Goal: Task Accomplishment & Management: Use online tool/utility

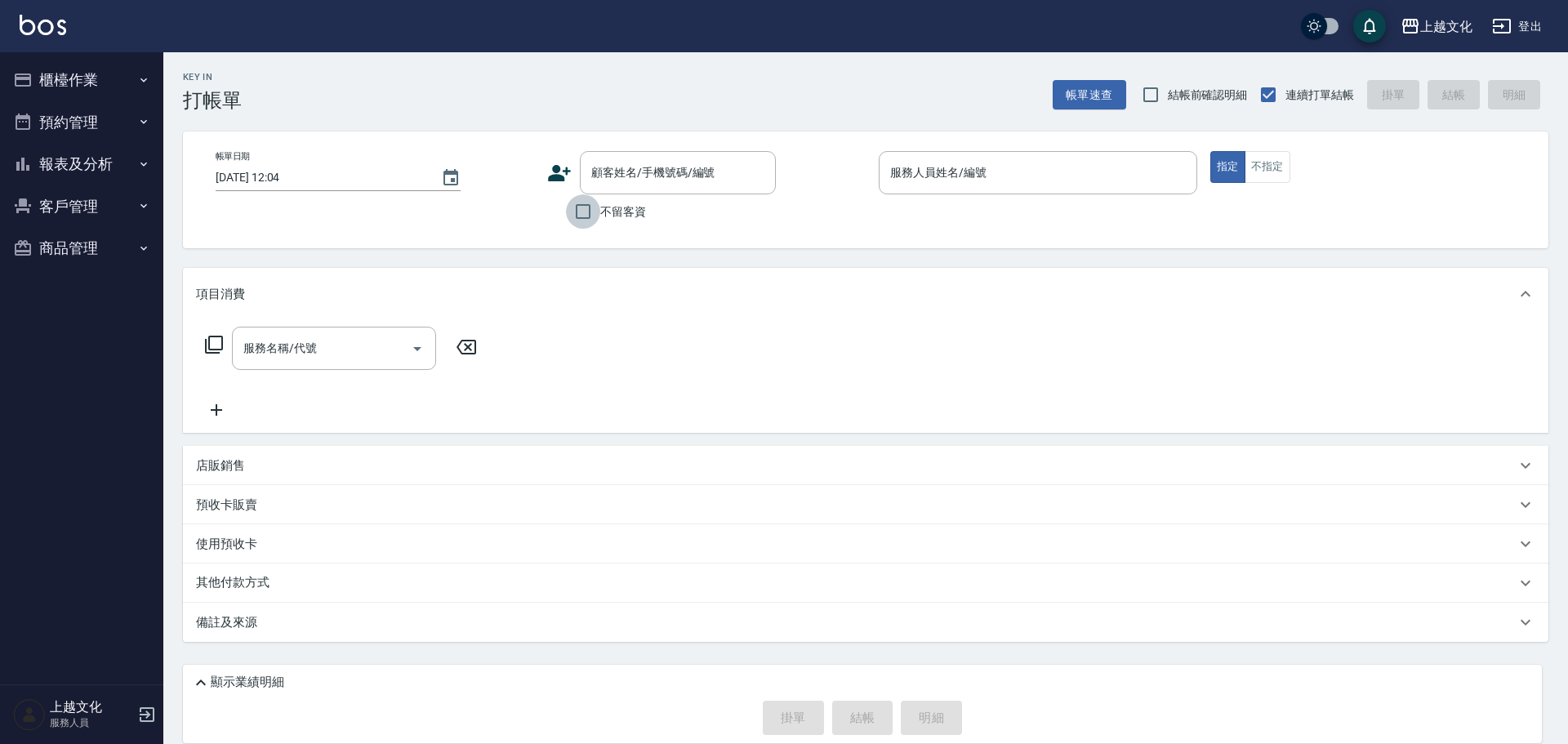
click at [588, 210] on input "不留客資" at bounding box center [583, 211] width 35 height 35
checkbox input "true"
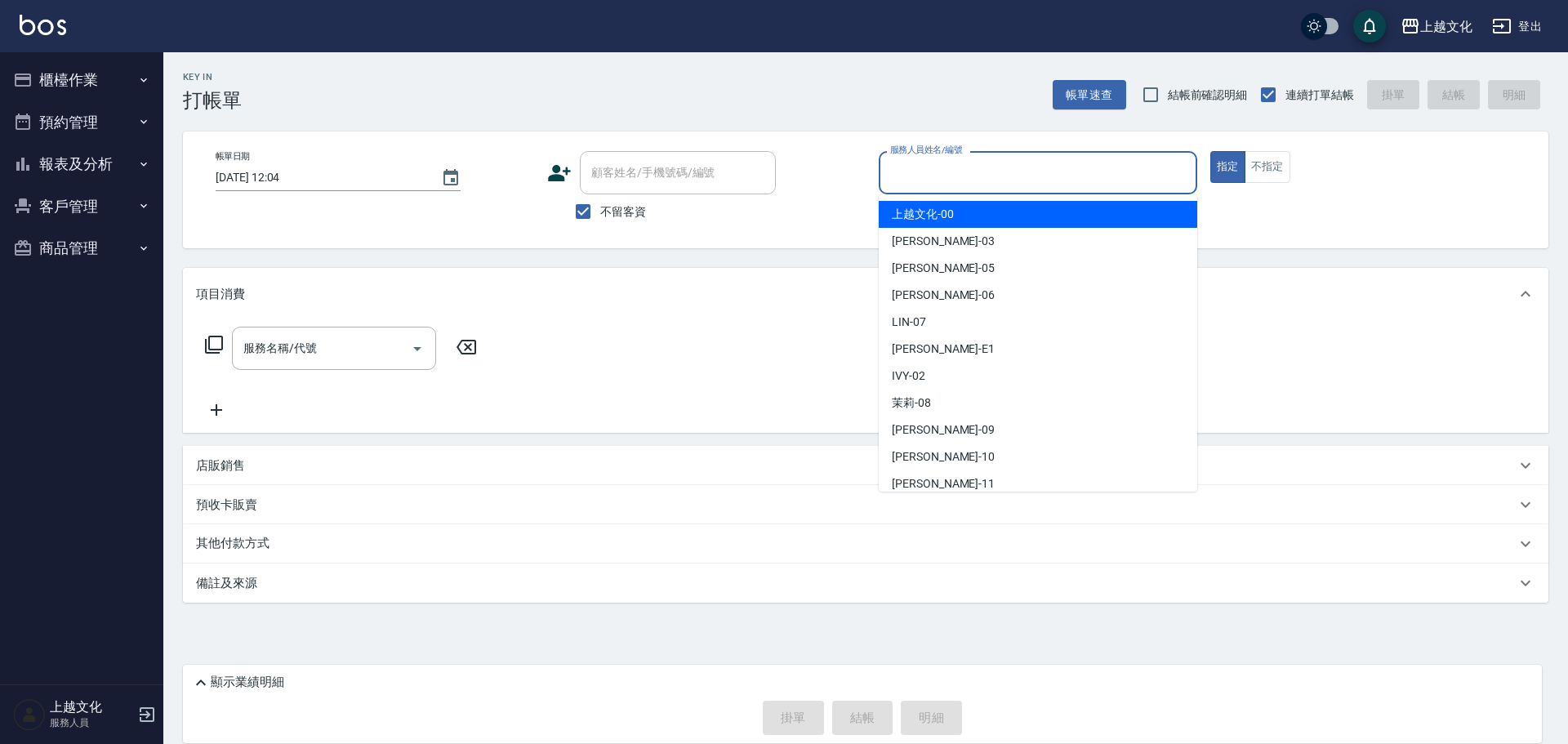
drag, startPoint x: 983, startPoint y: 177, endPoint x: 973, endPoint y: 309, distance: 132.4
click at [985, 180] on input "服務人員姓名/編號" at bounding box center [1038, 172] width 304 height 29
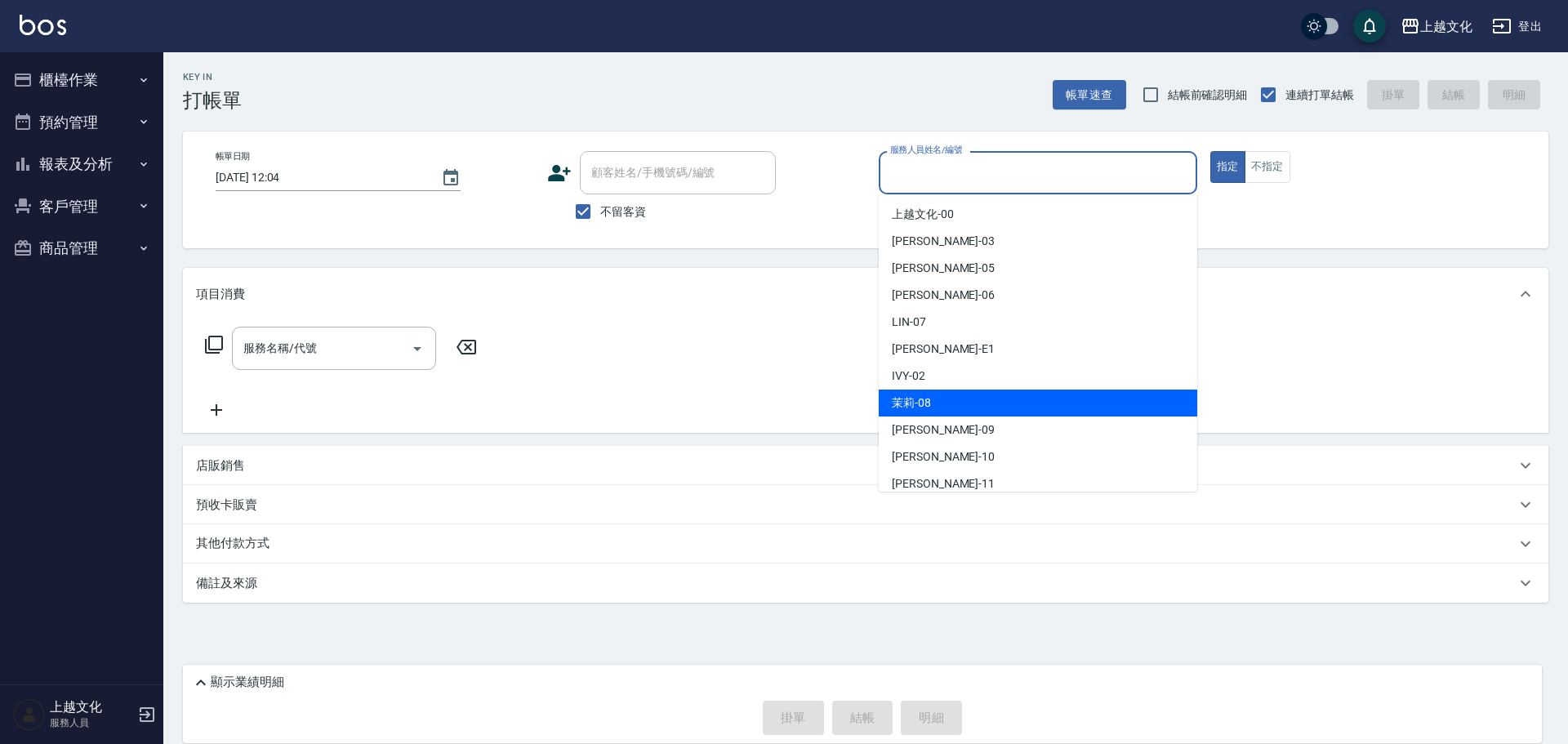
click at [974, 411] on div "茉莉 -08" at bounding box center [1038, 403] width 319 height 27
type input "茉莉-08"
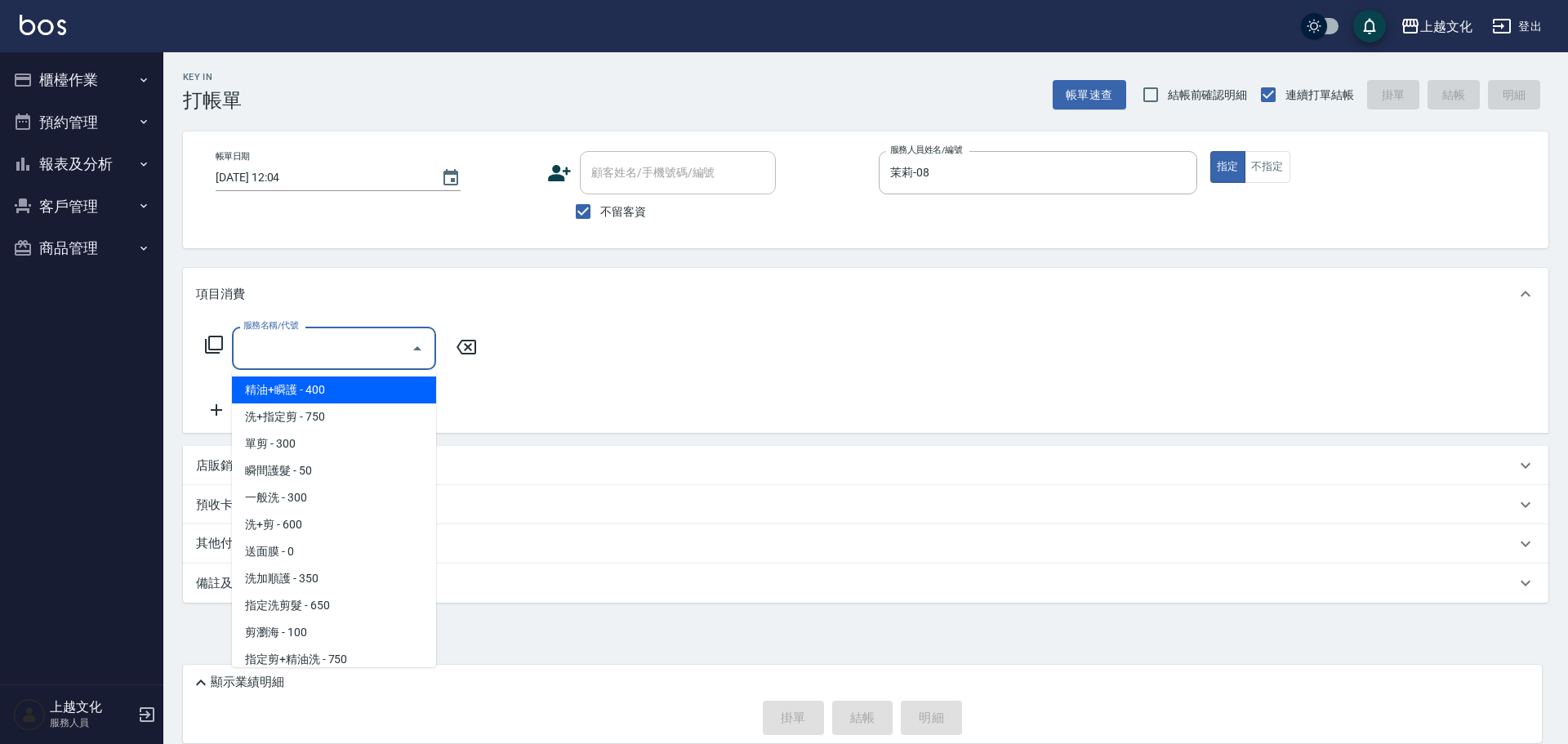
click at [315, 335] on input "服務名稱/代號" at bounding box center [321, 348] width 165 height 29
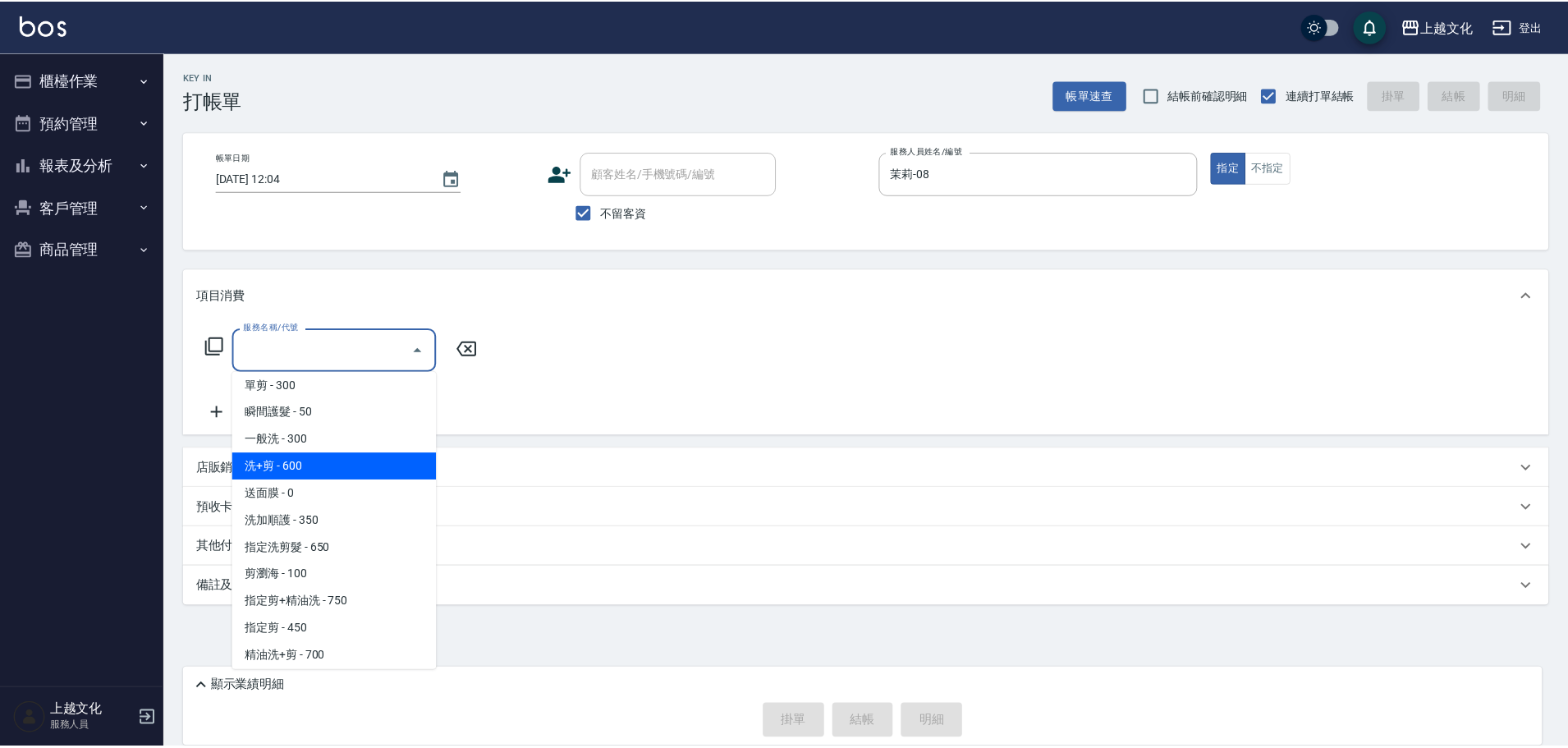
scroll to position [165, 0]
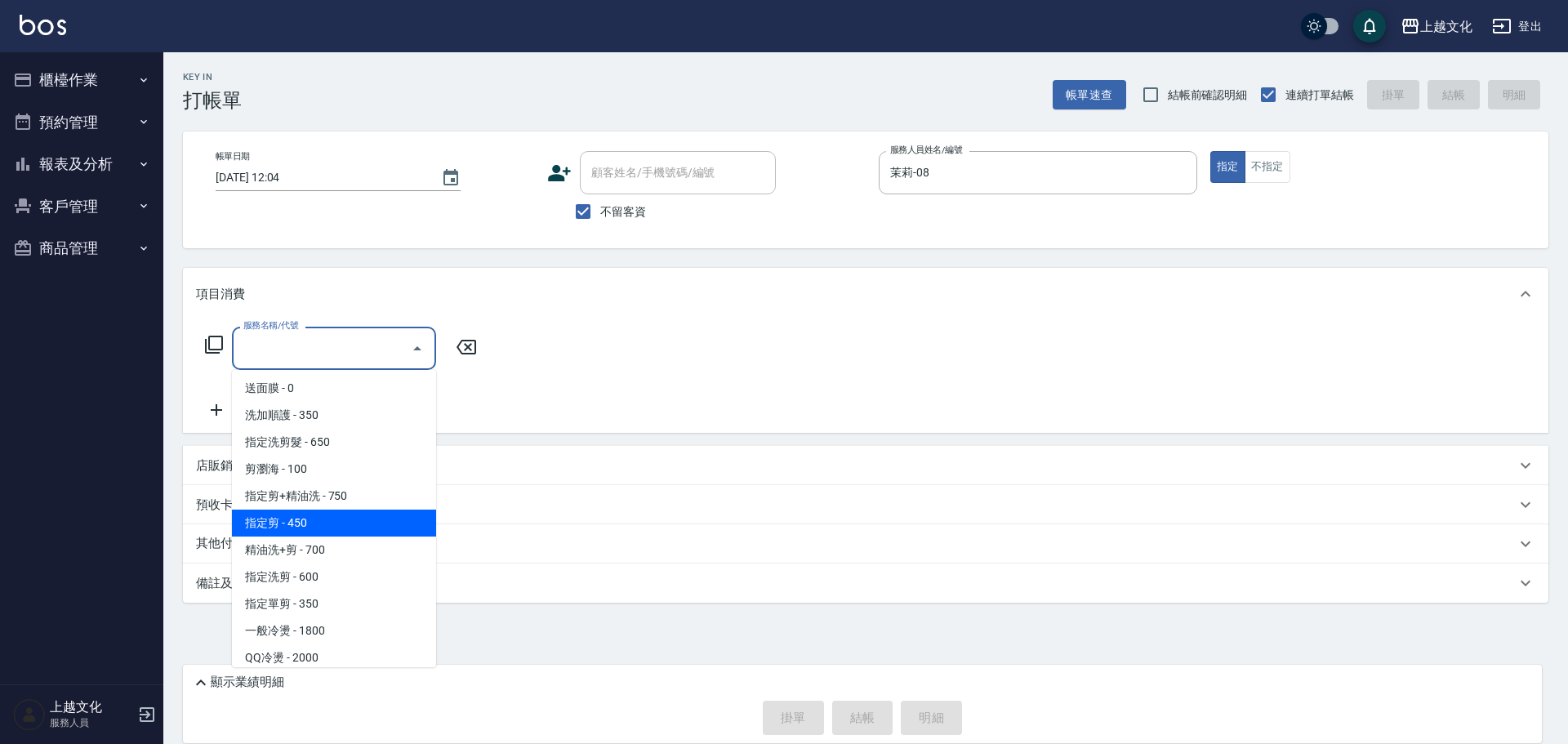
click at [340, 519] on span "指定剪 - 450" at bounding box center [334, 522] width 204 height 27
type input "指定剪(205)"
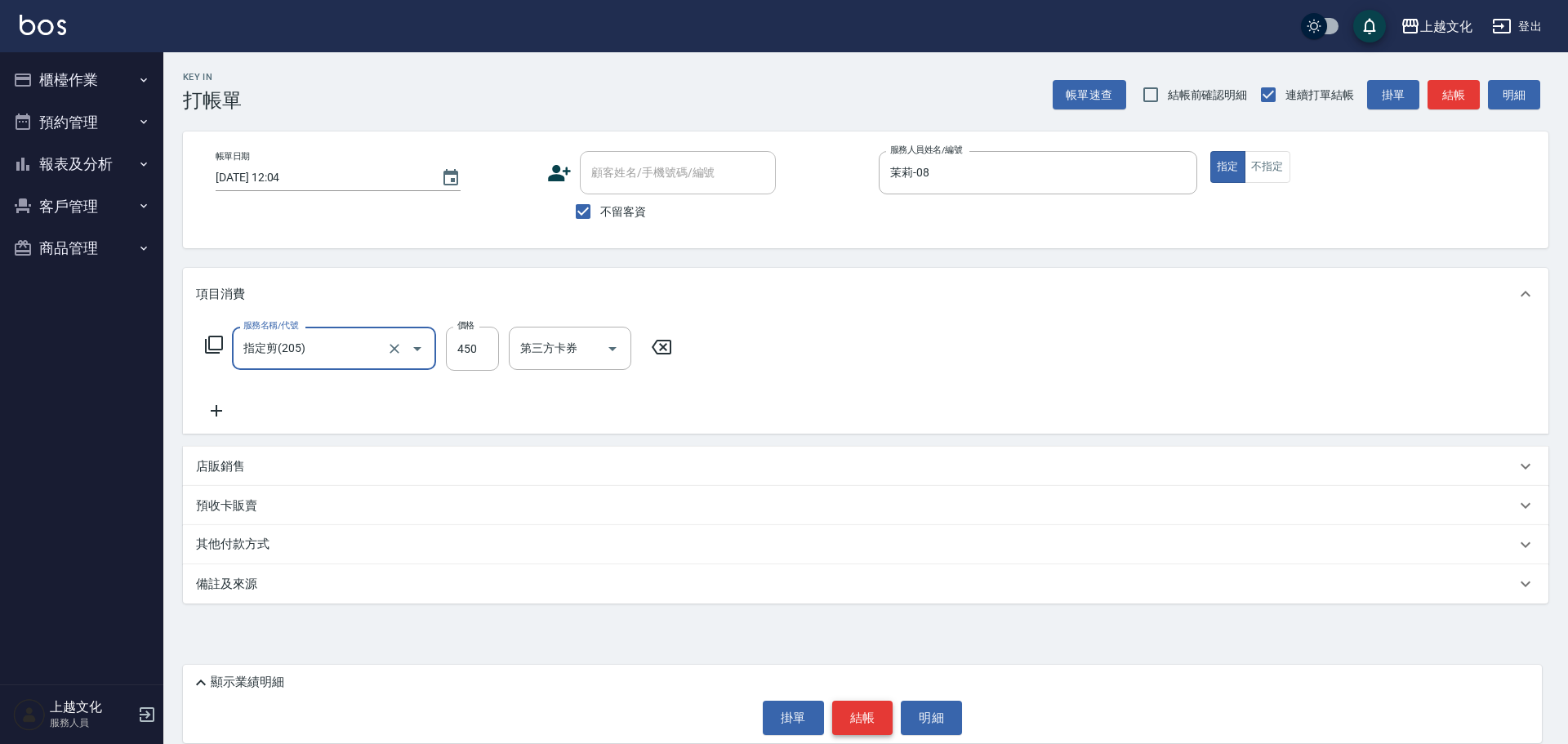
click at [864, 716] on button "結帳" at bounding box center [863, 718] width 62 height 35
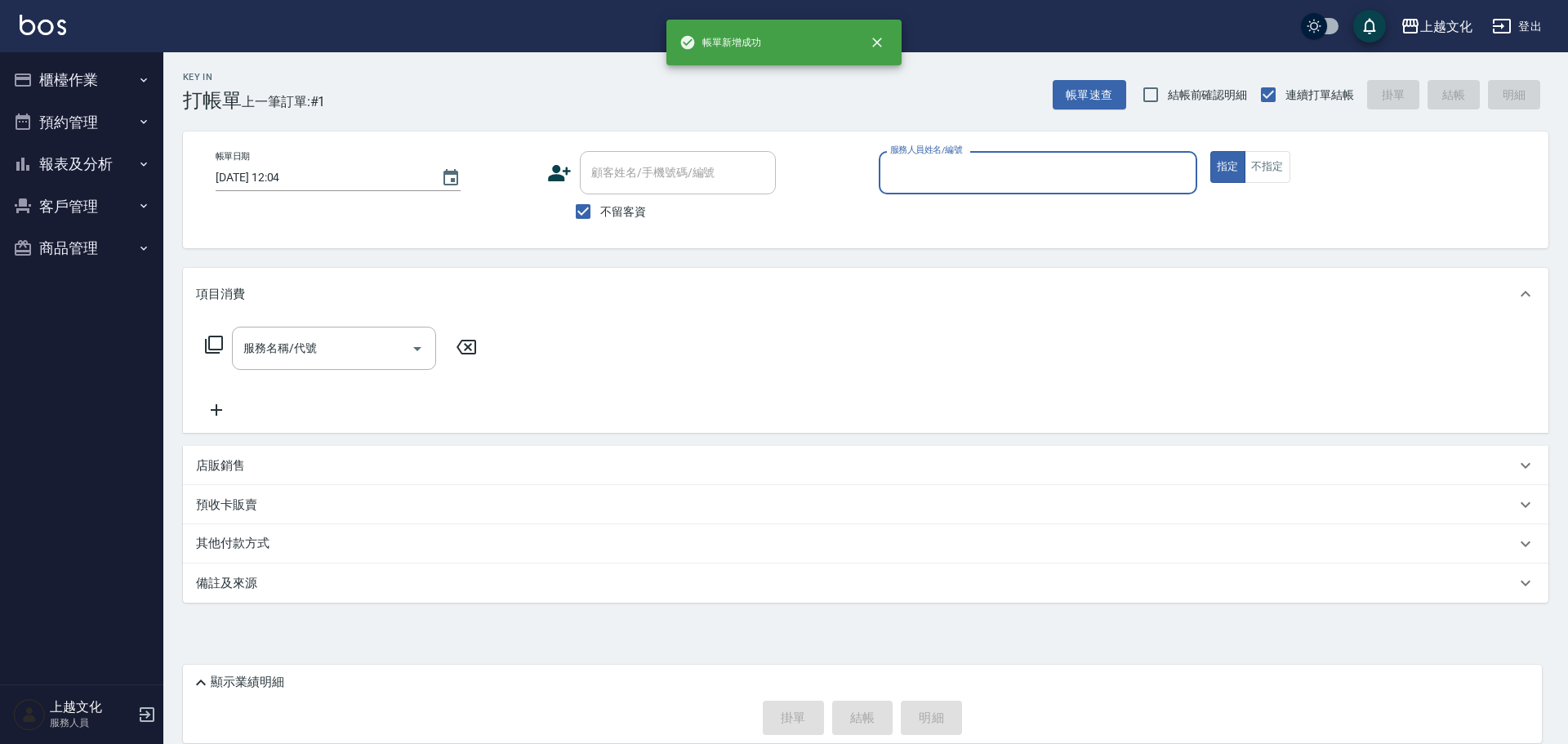
click at [973, 178] on input "服務人員姓名/編號" at bounding box center [1038, 172] width 304 height 29
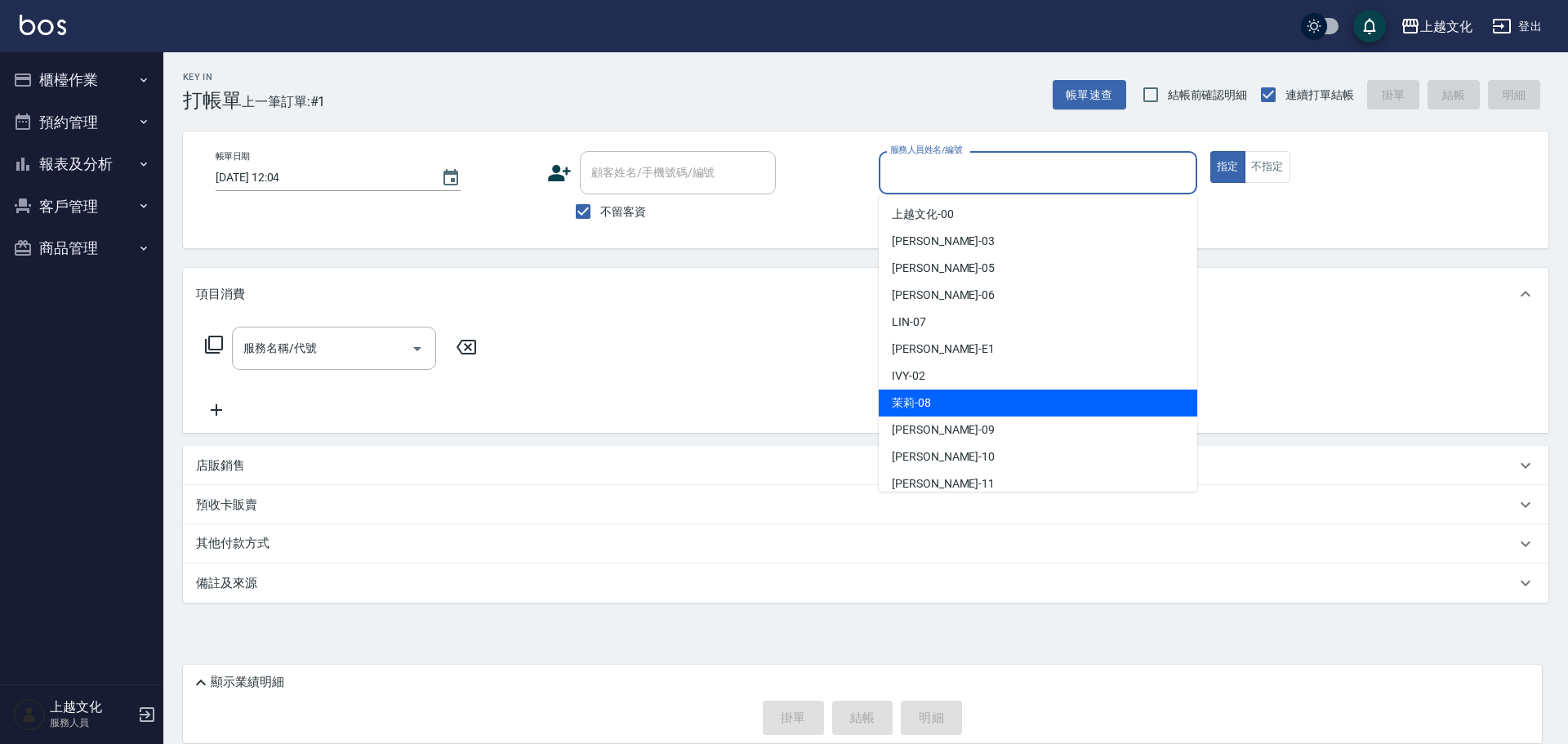
click at [953, 393] on div "茉莉 -08" at bounding box center [1038, 403] width 319 height 27
type input "茉莉-08"
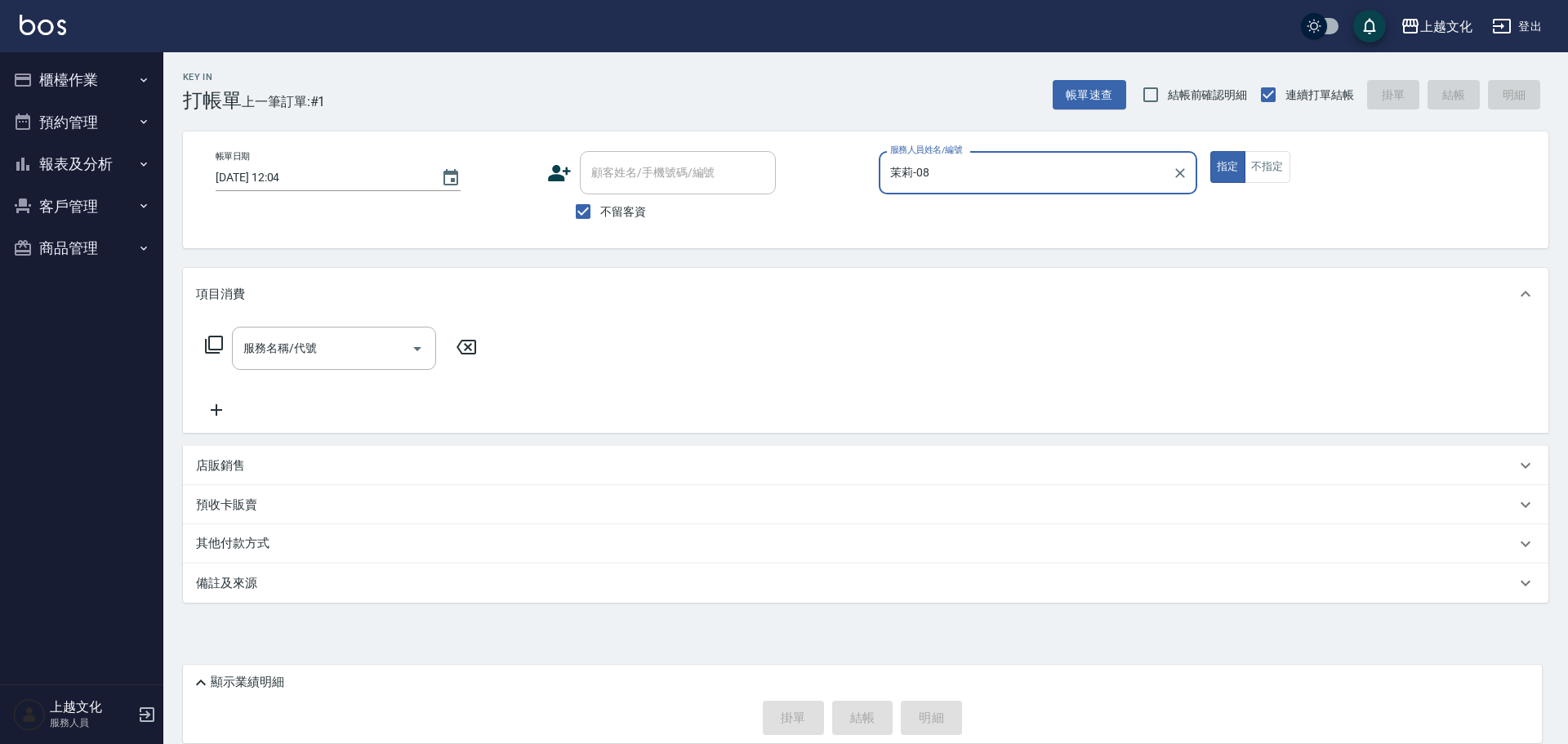
click at [215, 337] on icon at bounding box center [214, 344] width 18 height 18
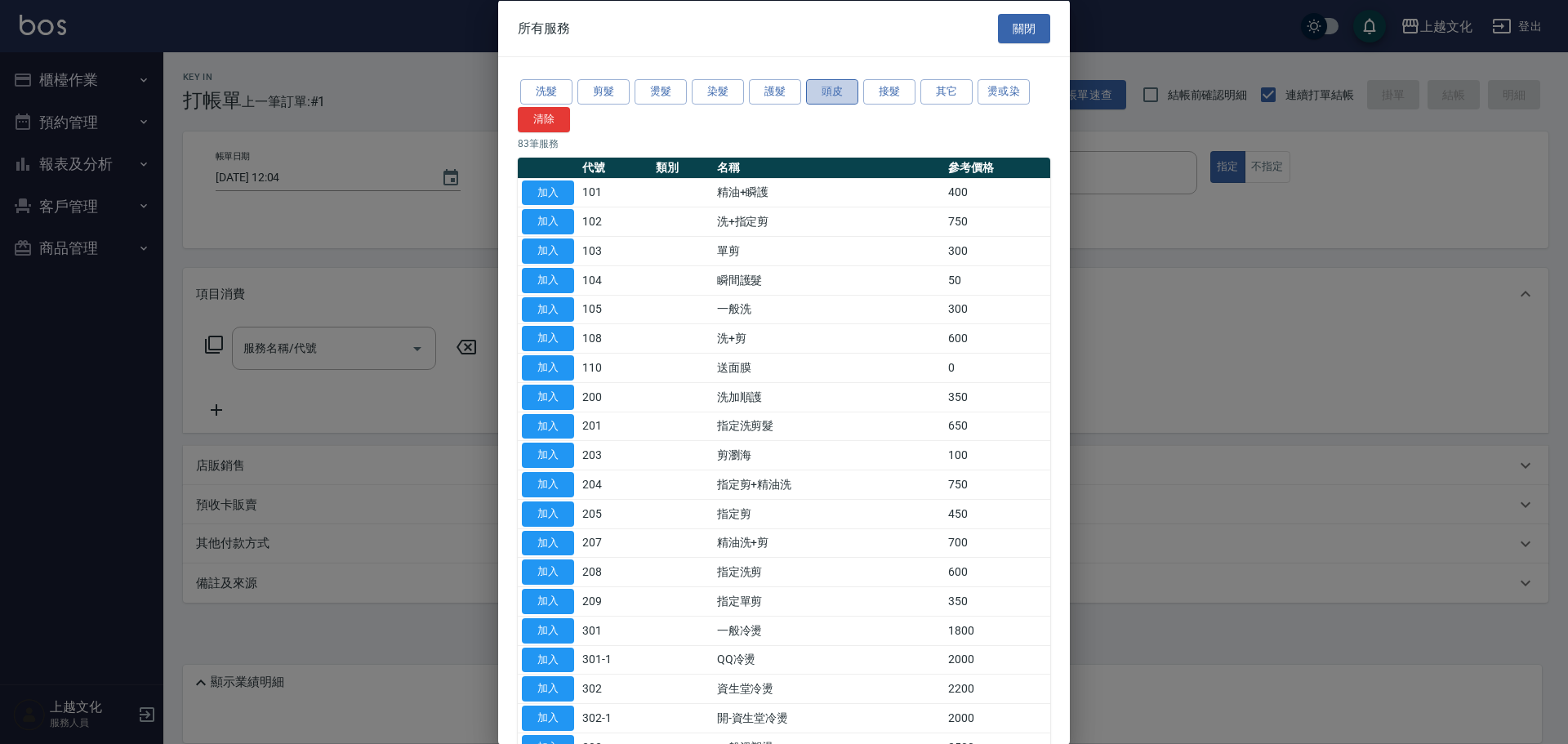
click at [841, 92] on button "頭皮" at bounding box center [833, 91] width 52 height 25
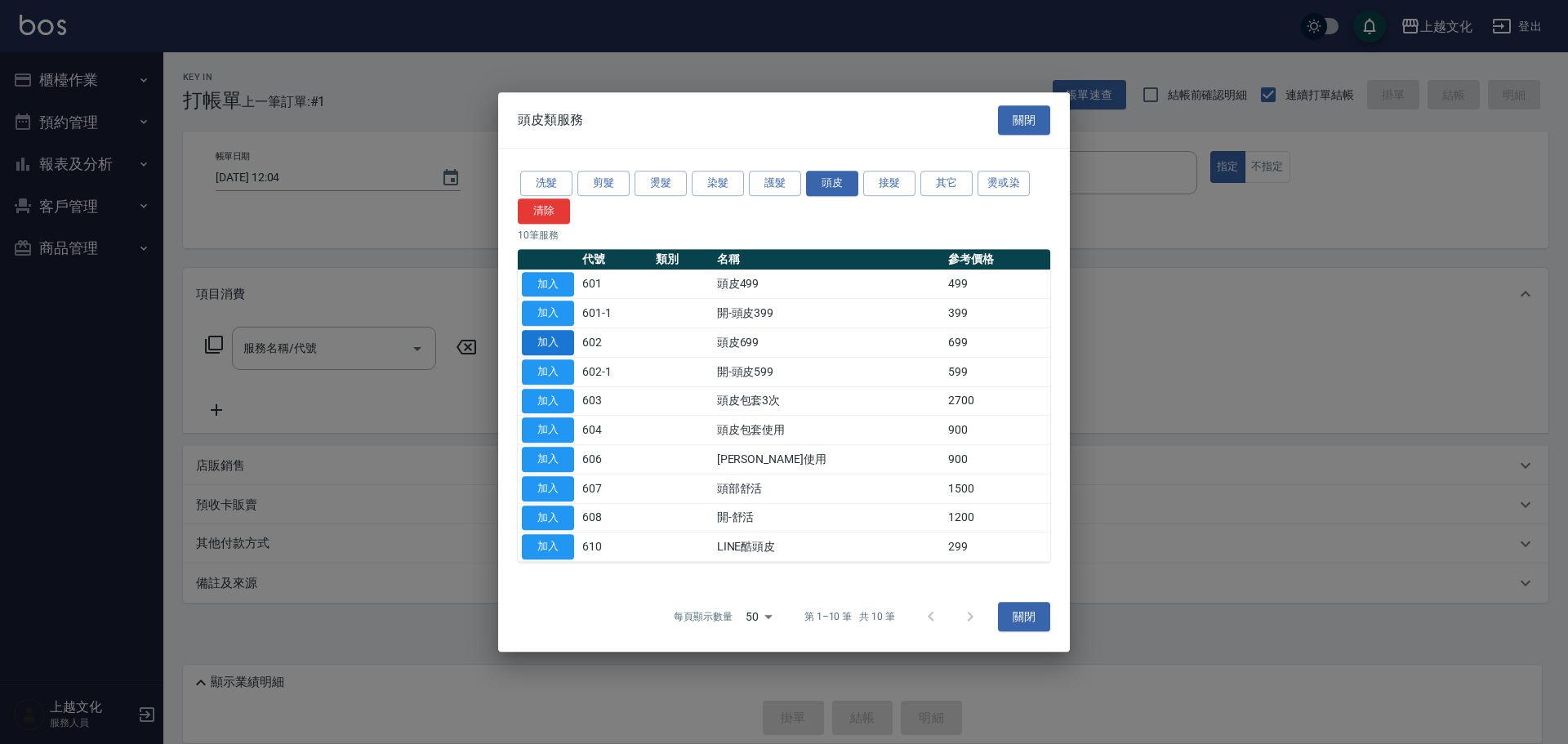
click at [557, 338] on button "加入" at bounding box center [548, 342] width 52 height 25
type input "頭皮699(602)"
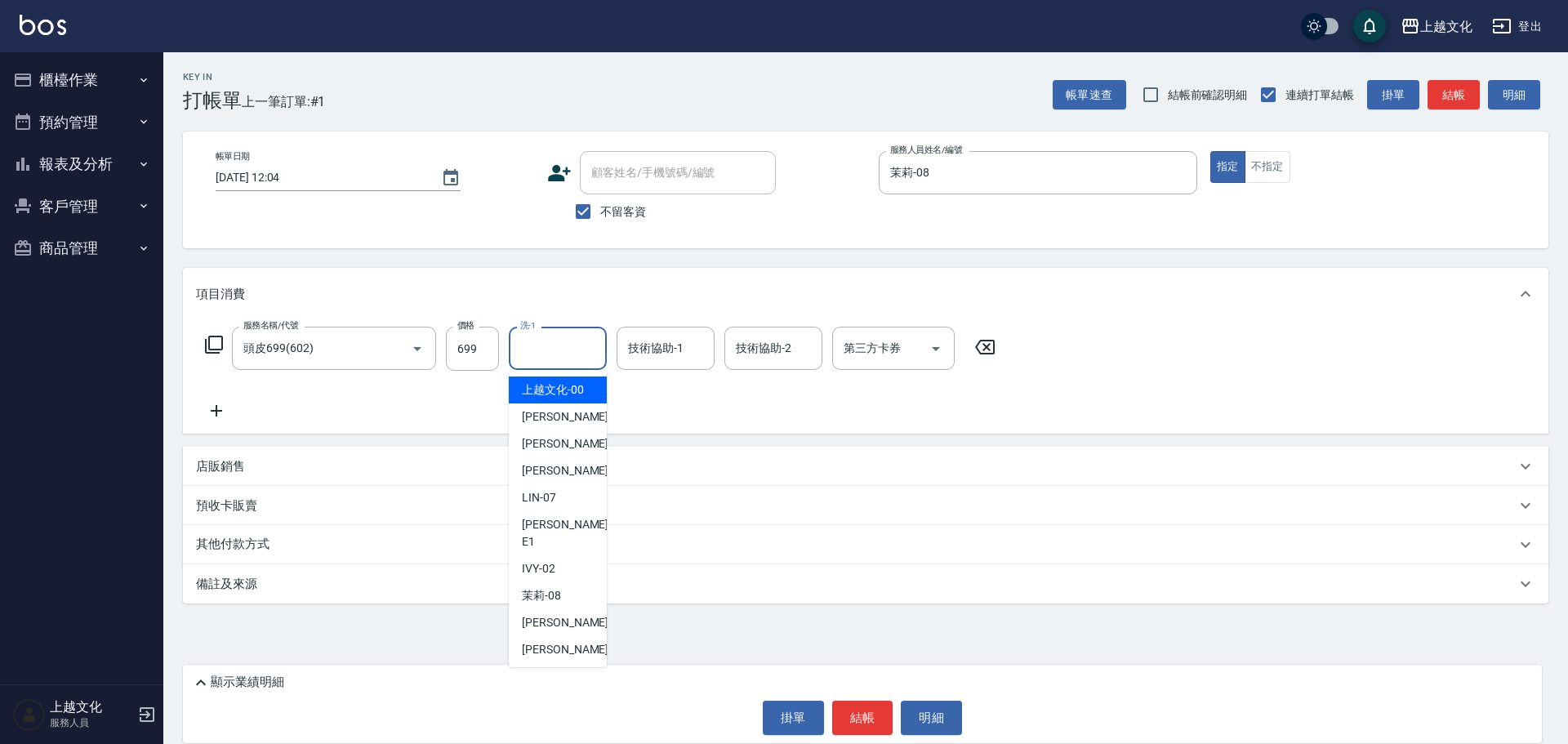
click at [564, 347] on input "洗-1" at bounding box center [558, 348] width 83 height 29
drag, startPoint x: 554, startPoint y: 387, endPoint x: 648, endPoint y: 378, distance: 94.4
click at [554, 388] on span "上越文化 -00" at bounding box center [553, 390] width 62 height 17
type input "上越文化-00"
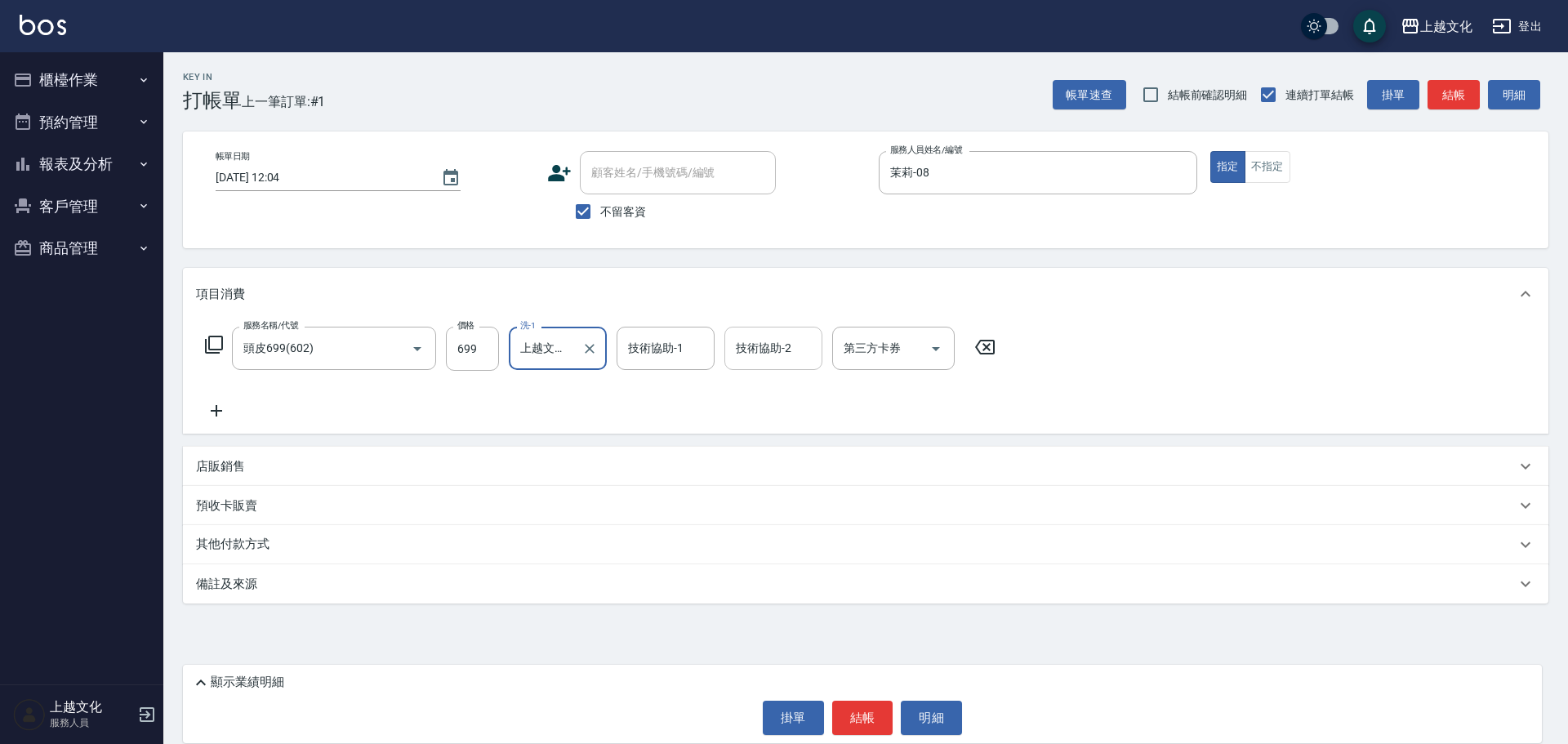
click at [764, 351] on input "技術協助-2" at bounding box center [774, 348] width 83 height 29
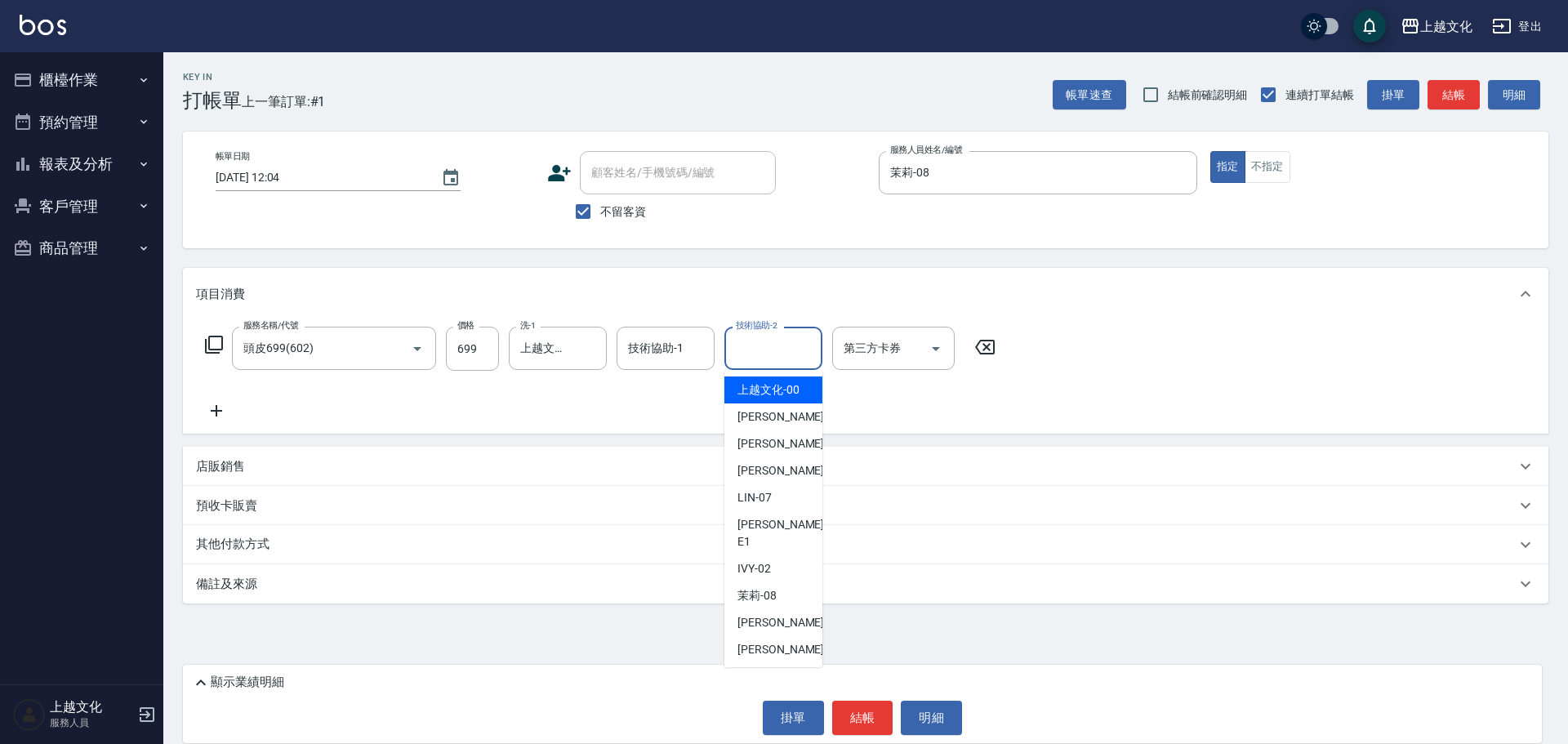
click at [776, 393] on span "上越文化 -00" at bounding box center [768, 390] width 62 height 17
type input "上越文化-00"
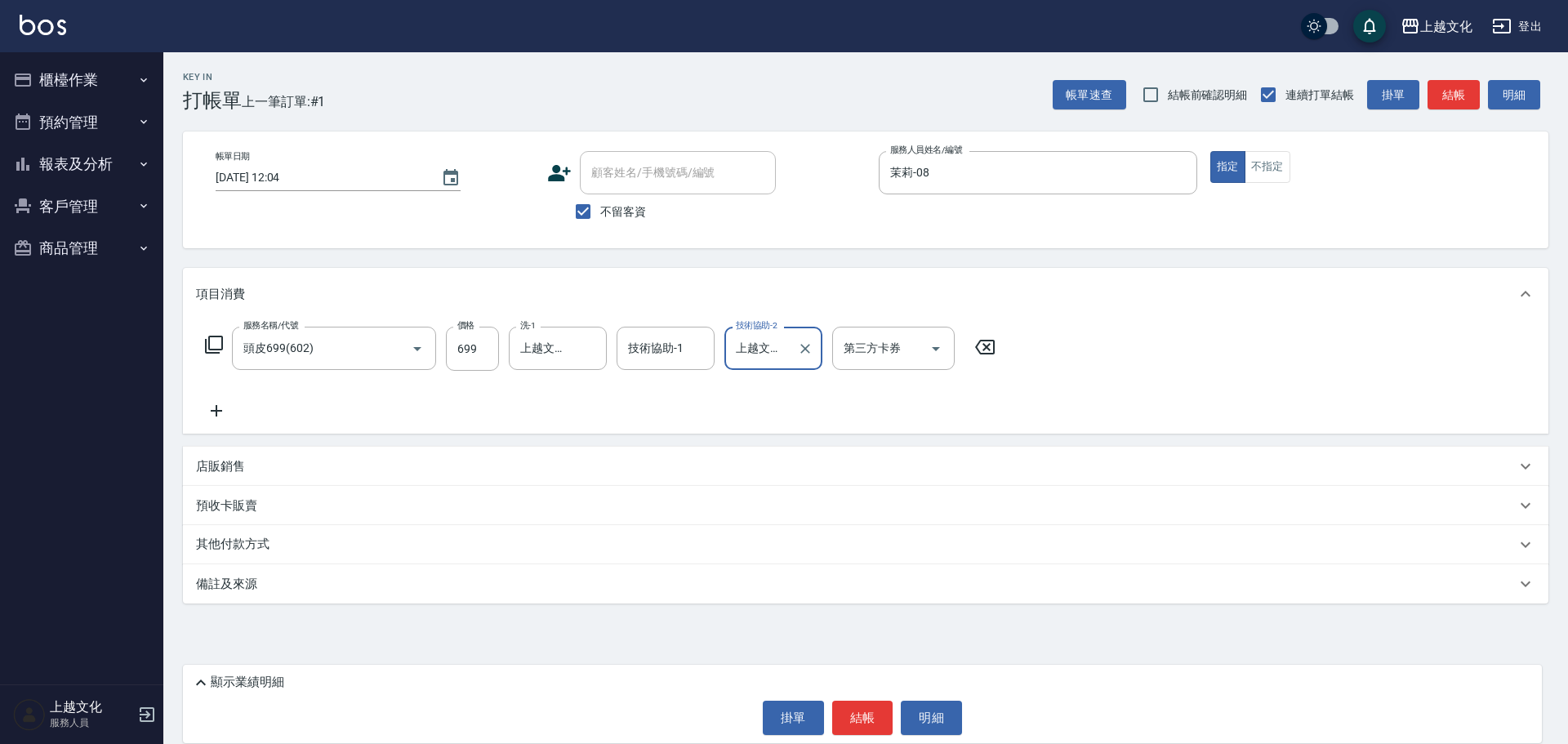
click at [215, 407] on icon at bounding box center [216, 411] width 41 height 20
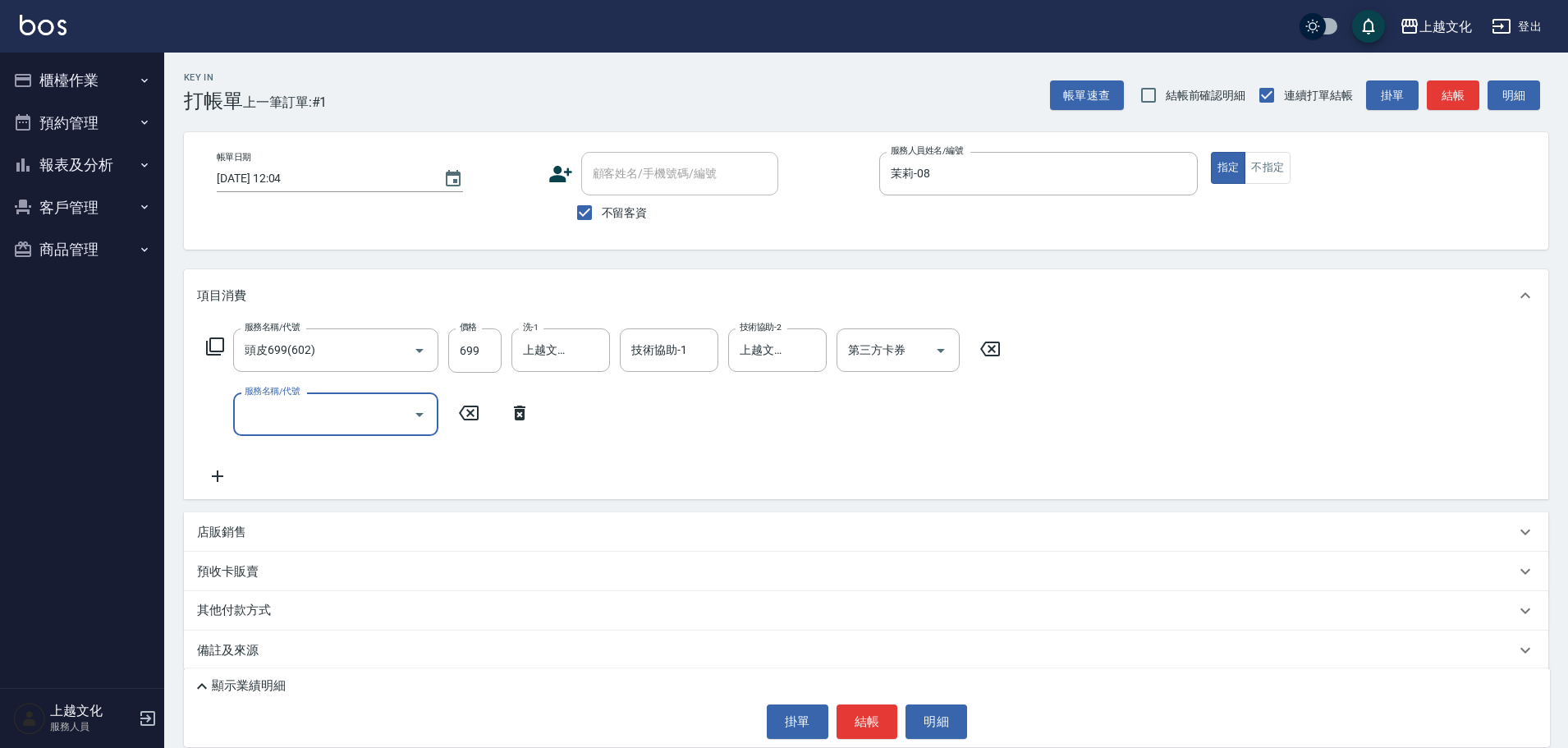
click at [270, 412] on input "服務名稱/代號" at bounding box center [323, 414] width 165 height 29
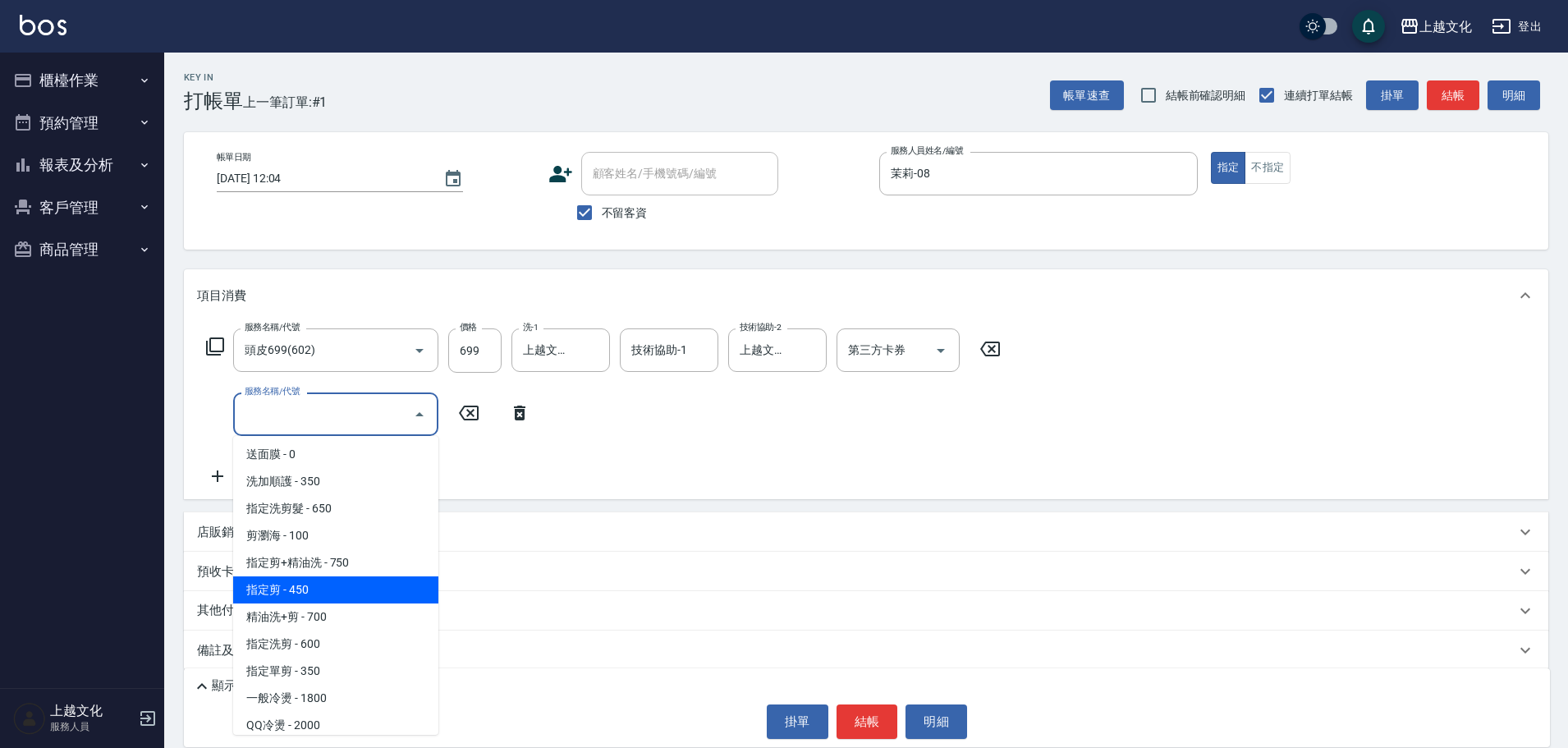
click at [354, 591] on span "指定剪 - 450" at bounding box center [336, 590] width 205 height 27
type input "指定剪(205)"
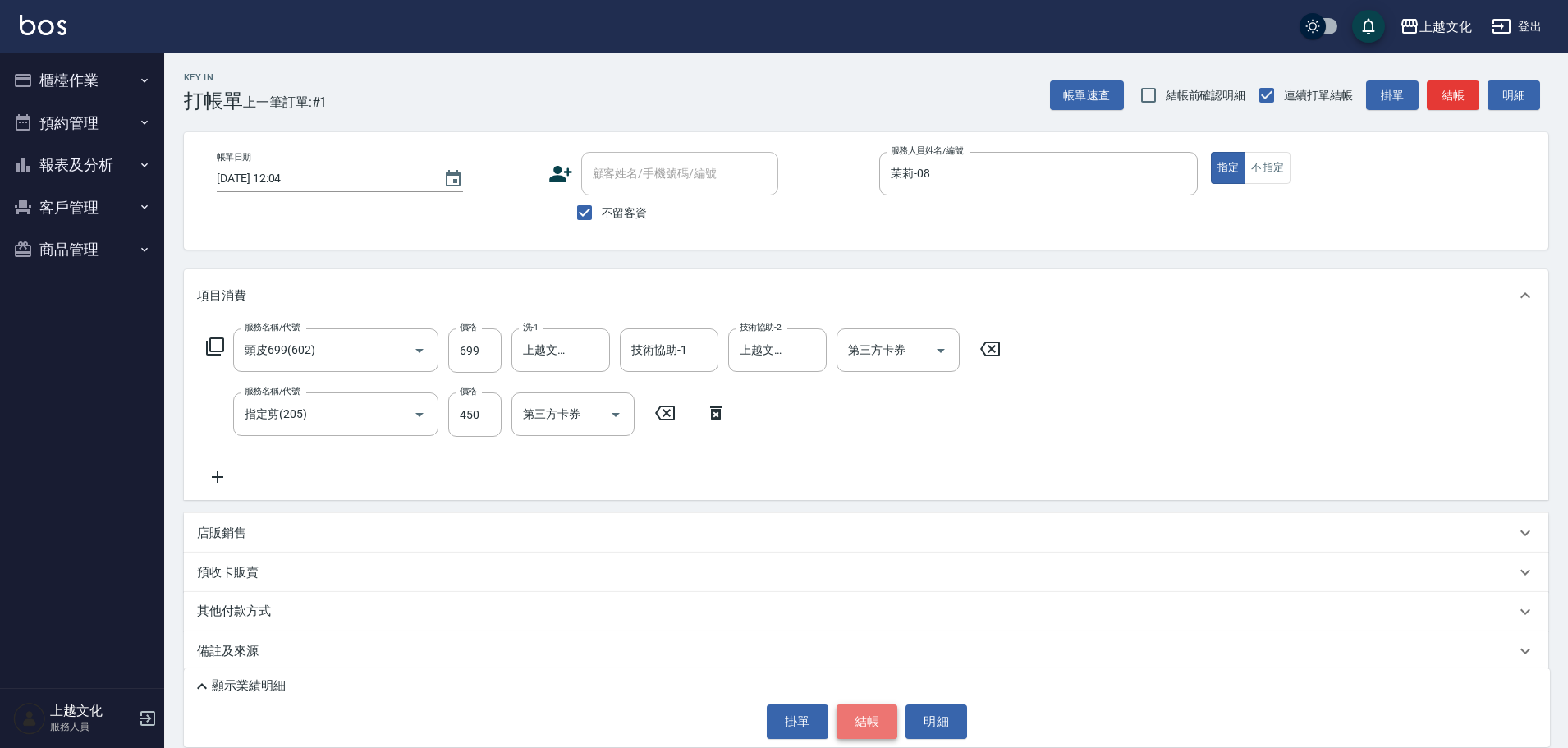
click at [865, 719] on button "結帳" at bounding box center [867, 722] width 62 height 35
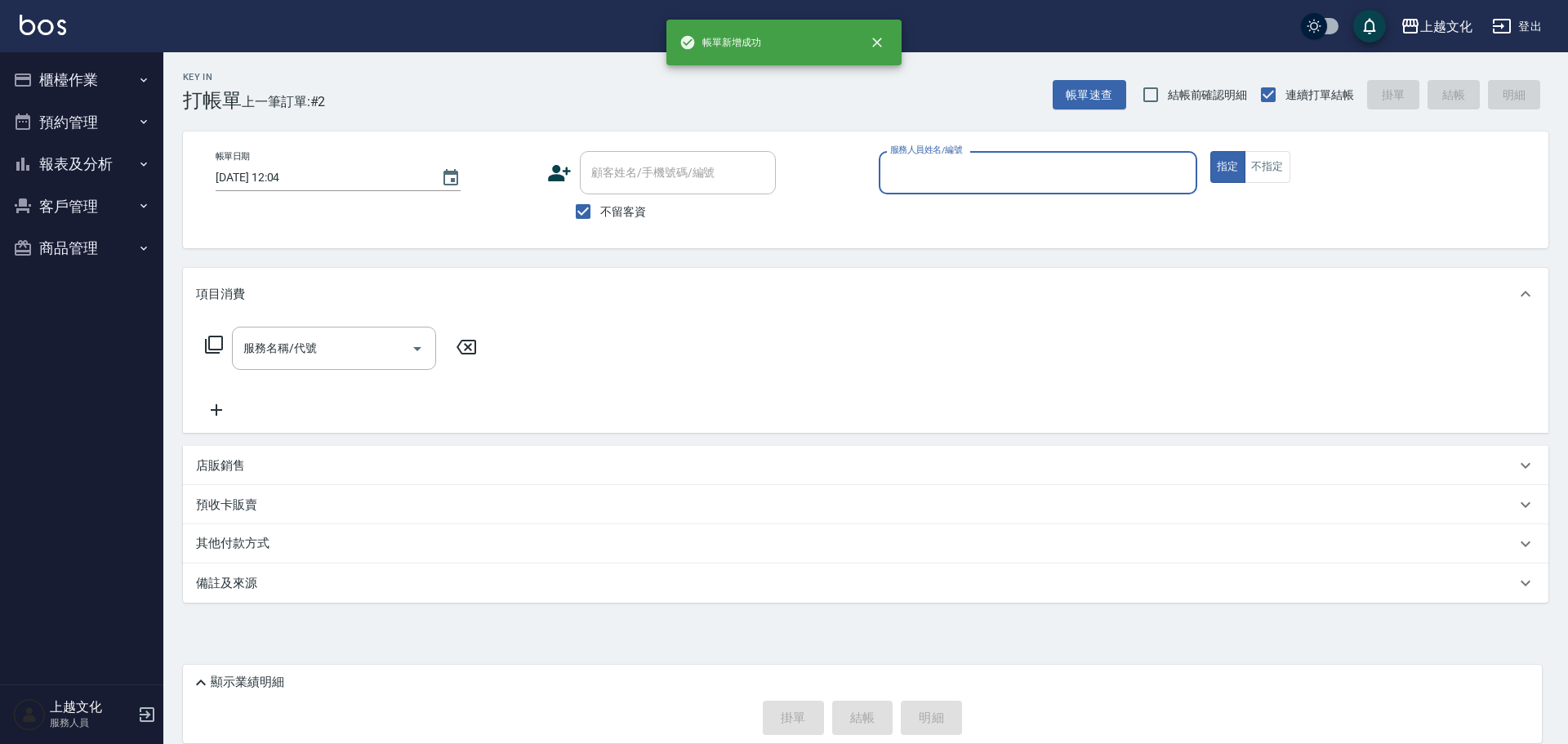
click at [956, 167] on input "服務人員姓名/編號" at bounding box center [1038, 172] width 304 height 29
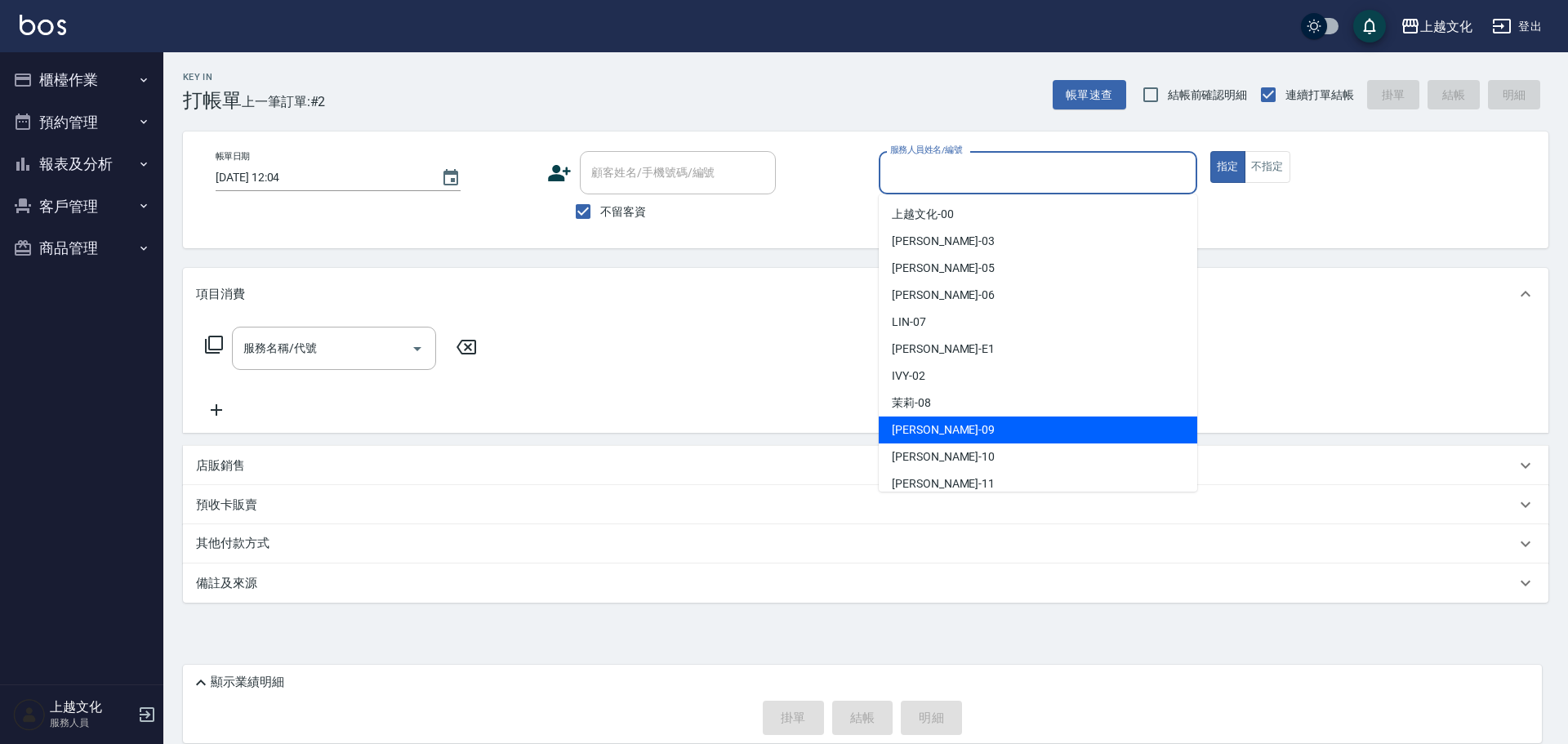
click at [950, 430] on div "jason -09" at bounding box center [1038, 430] width 319 height 27
type input "jason-09"
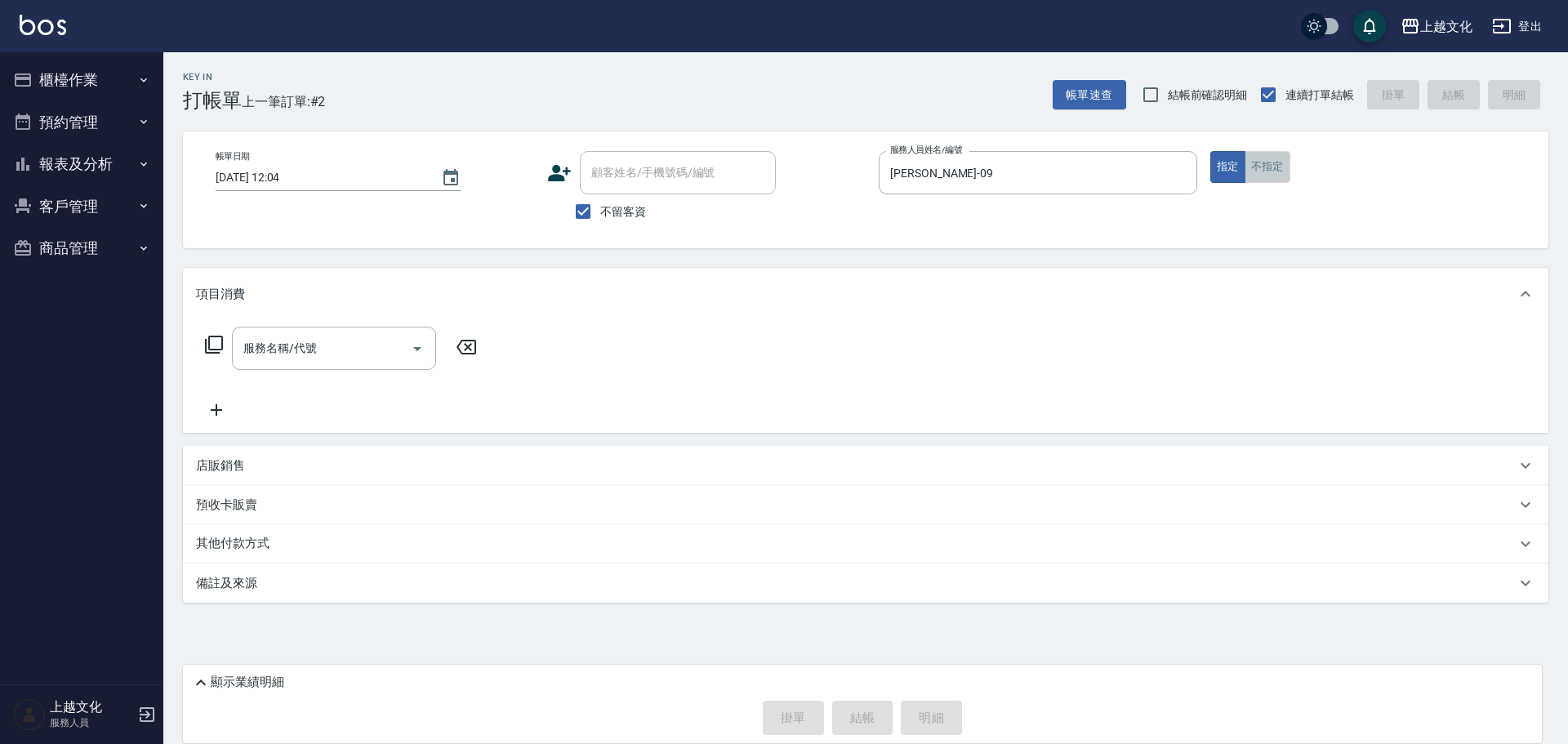
click at [1258, 162] on button "不指定" at bounding box center [1267, 166] width 46 height 32
click at [214, 341] on icon at bounding box center [214, 345] width 20 height 20
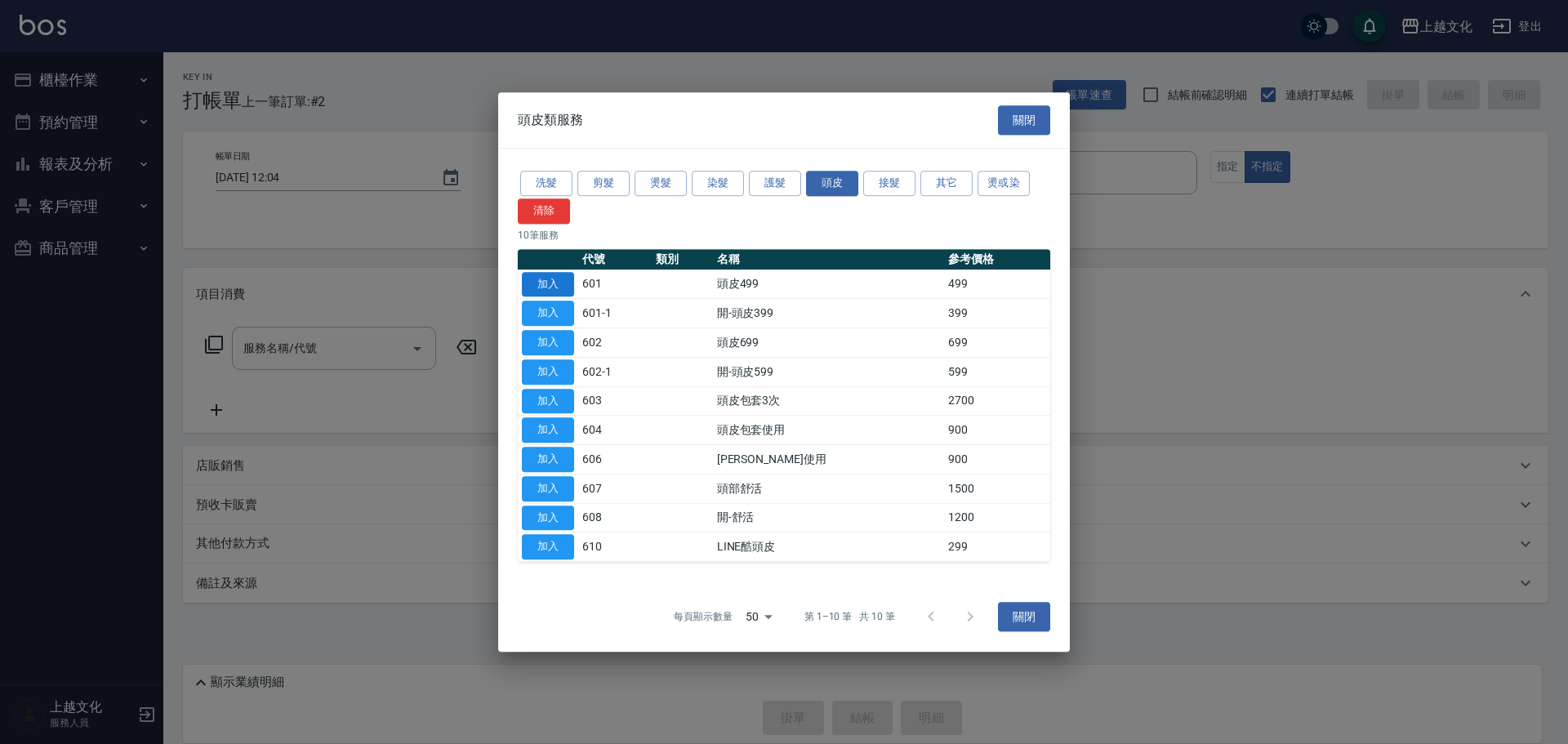
click at [555, 284] on button "加入" at bounding box center [548, 284] width 52 height 25
type input "頭皮499(601)"
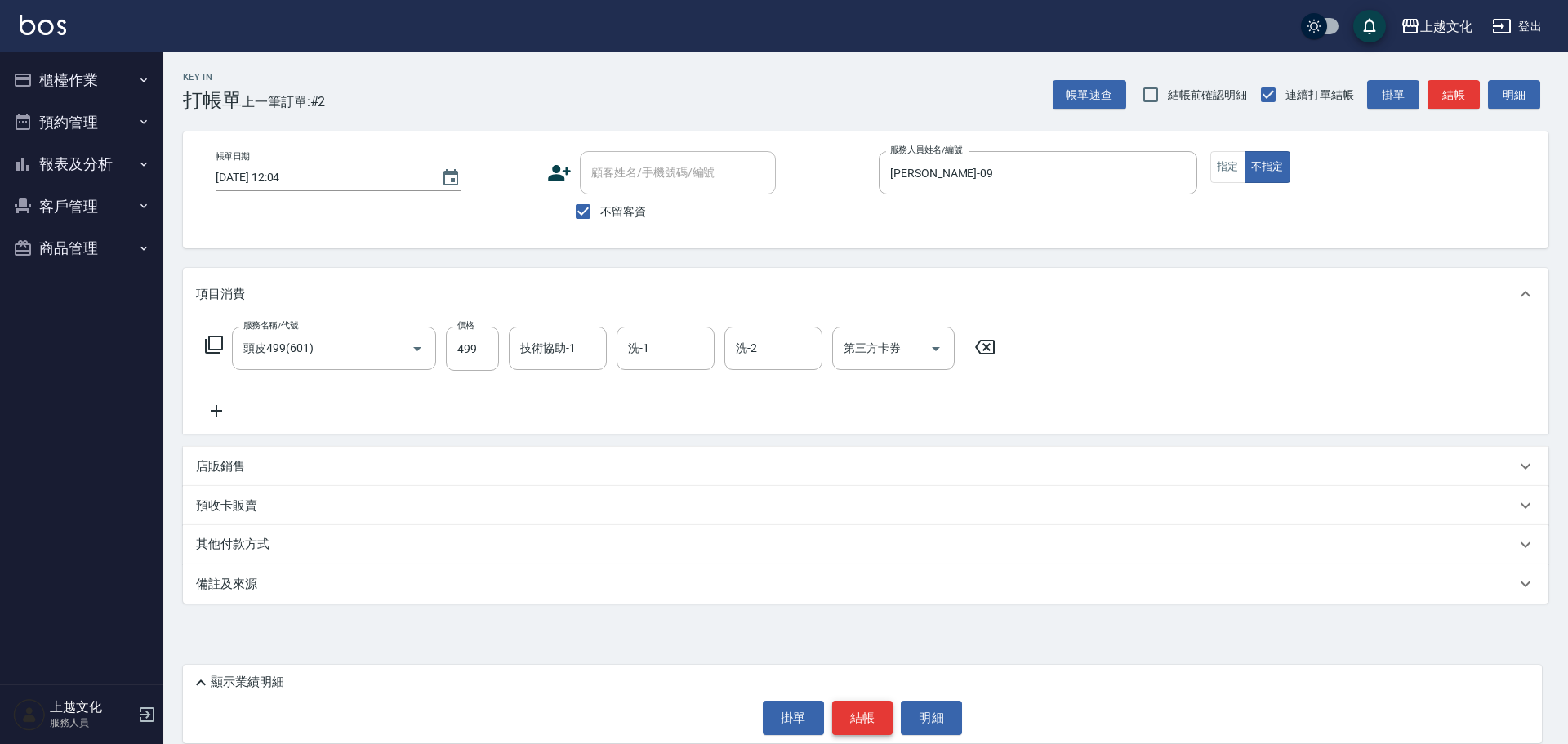
click at [868, 711] on button "結帳" at bounding box center [863, 718] width 62 height 35
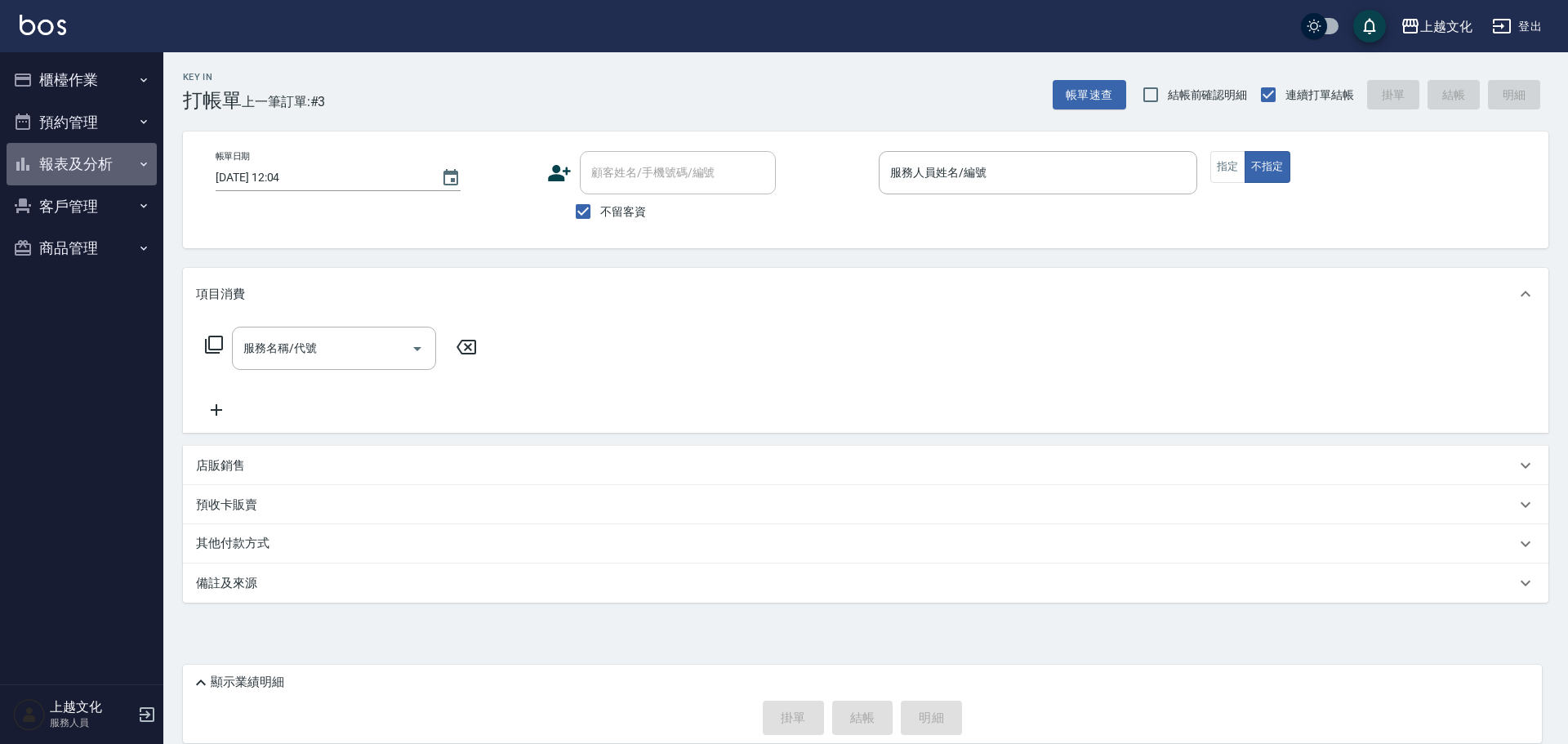
click at [60, 153] on button "報表及分析" at bounding box center [81, 164] width 150 height 42
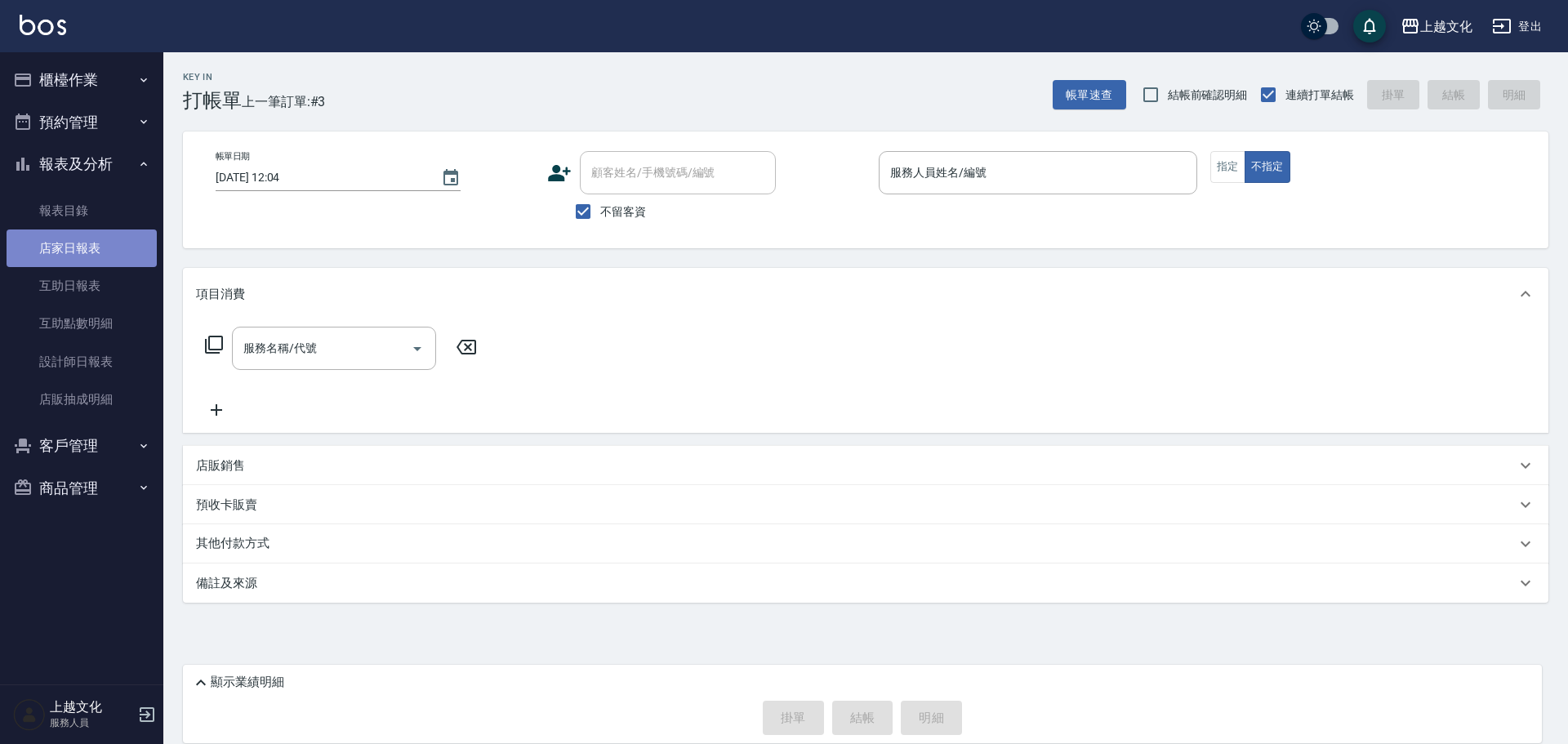
click at [72, 249] on link "店家日報表" at bounding box center [81, 248] width 150 height 37
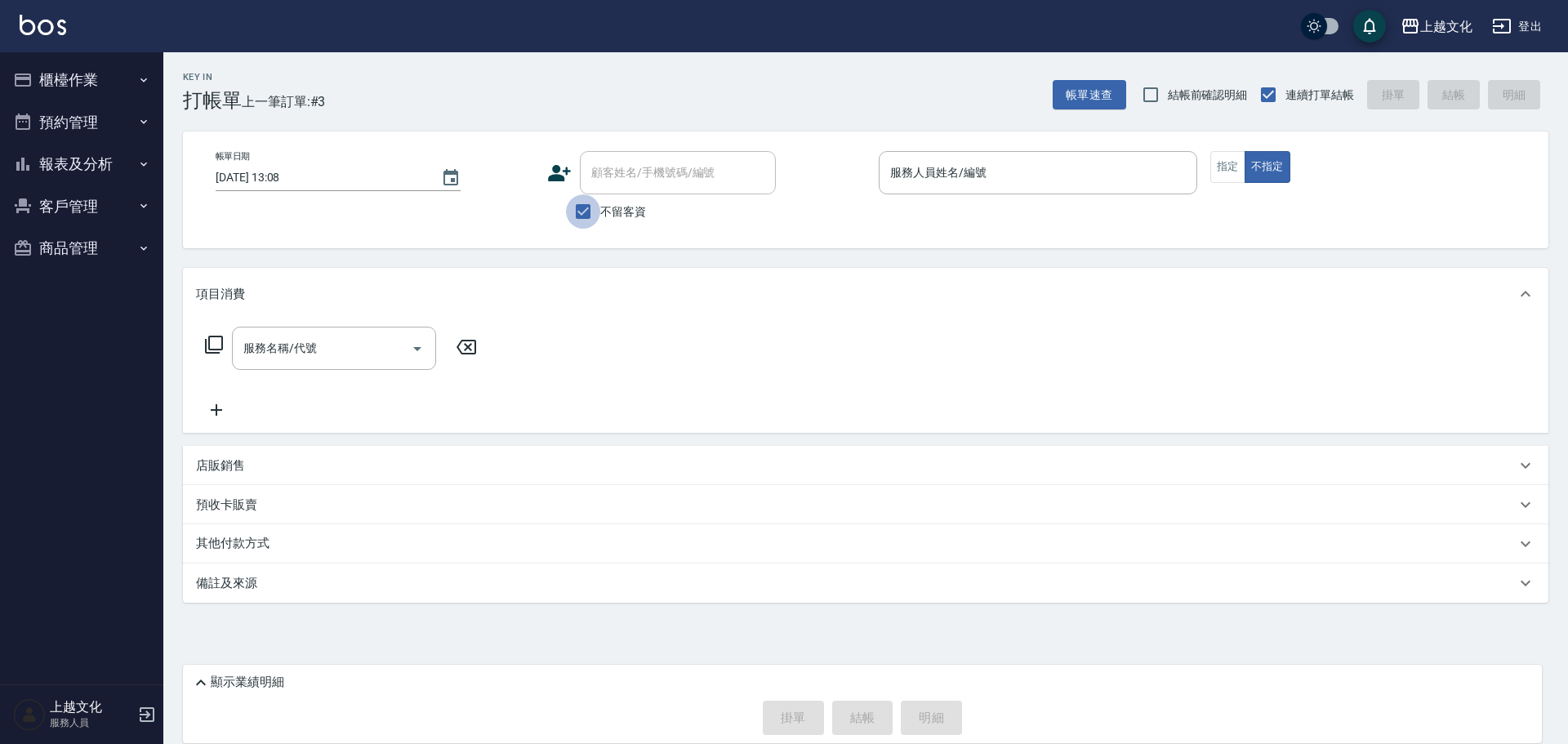
click at [586, 218] on input "不留客資" at bounding box center [583, 211] width 35 height 35
checkbox input "false"
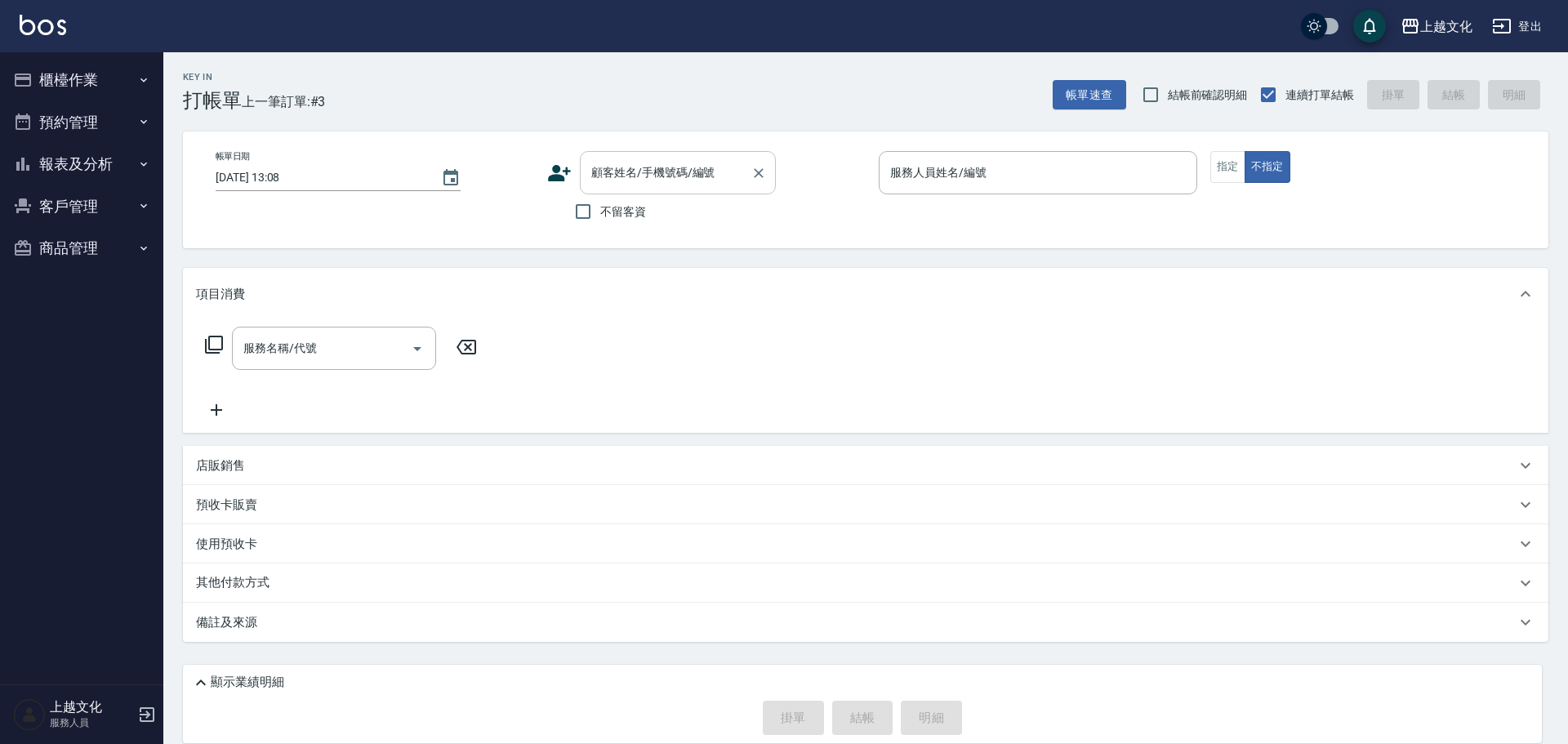
drag, startPoint x: 593, startPoint y: 184, endPoint x: 603, endPoint y: 179, distance: 11.2
click at [594, 183] on input "顧客姓名/手機號碼/編號" at bounding box center [665, 172] width 157 height 29
type input "0"
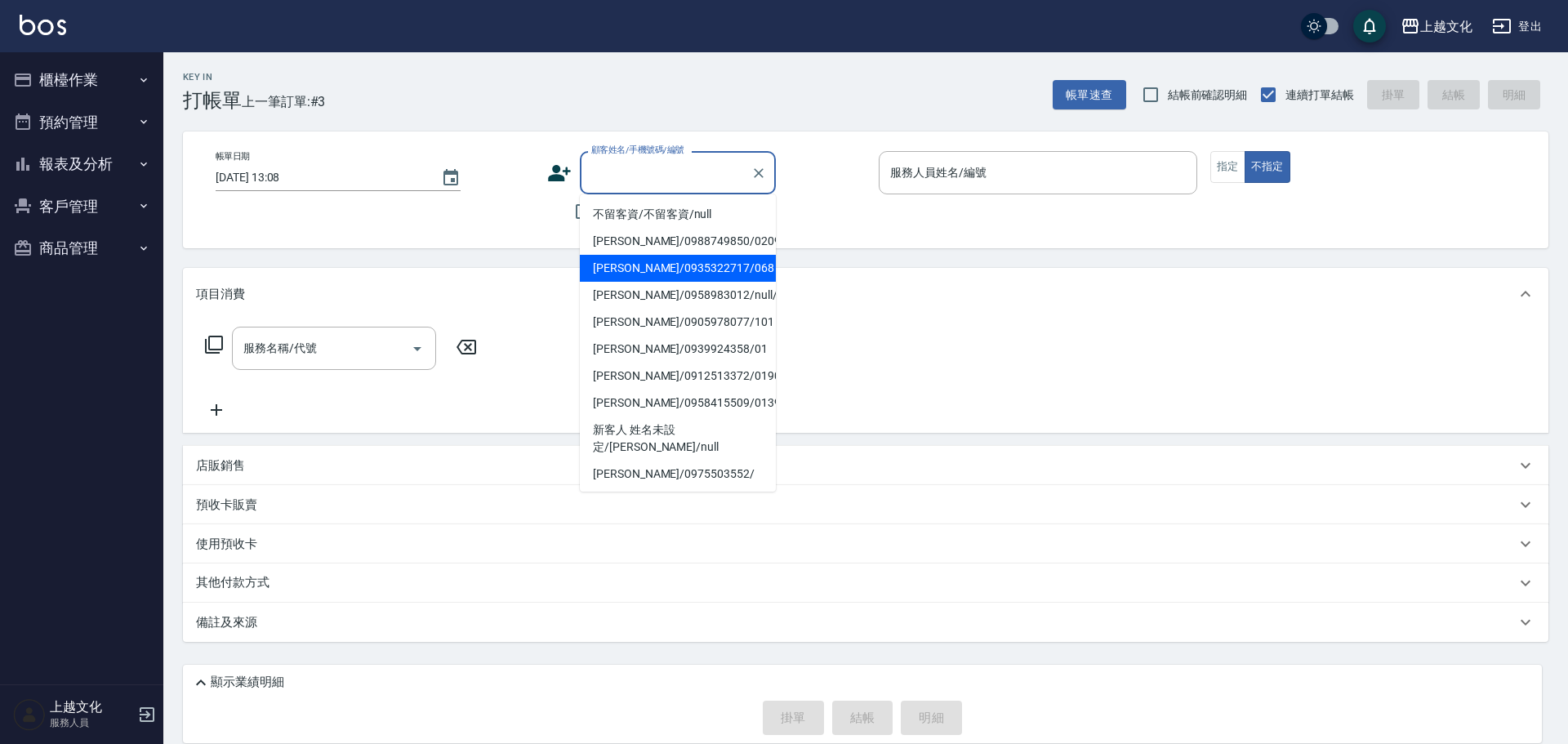
drag, startPoint x: 617, startPoint y: 268, endPoint x: 650, endPoint y: 454, distance: 188.9
click at [656, 359] on ul "不留客資/不留客資/null 陳心容/0988749850/0209 蘇雯琦/0935322717/068 王先煌/0958983012/null/null …" at bounding box center [677, 342] width 196 height 297
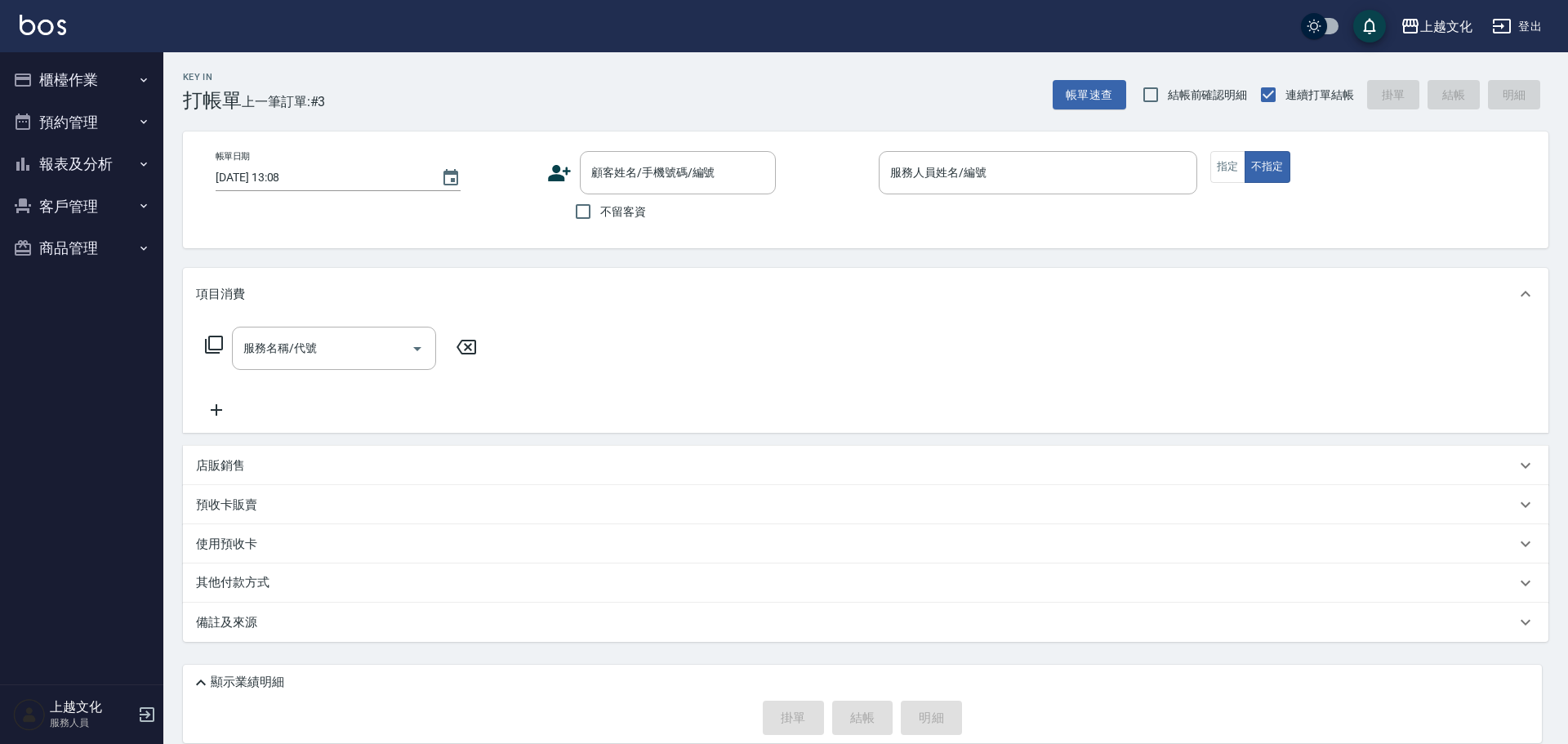
drag, startPoint x: 506, startPoint y: 288, endPoint x: 563, endPoint y: 204, distance: 101.5
click at [507, 286] on div "項目消費" at bounding box center [856, 294] width 1320 height 17
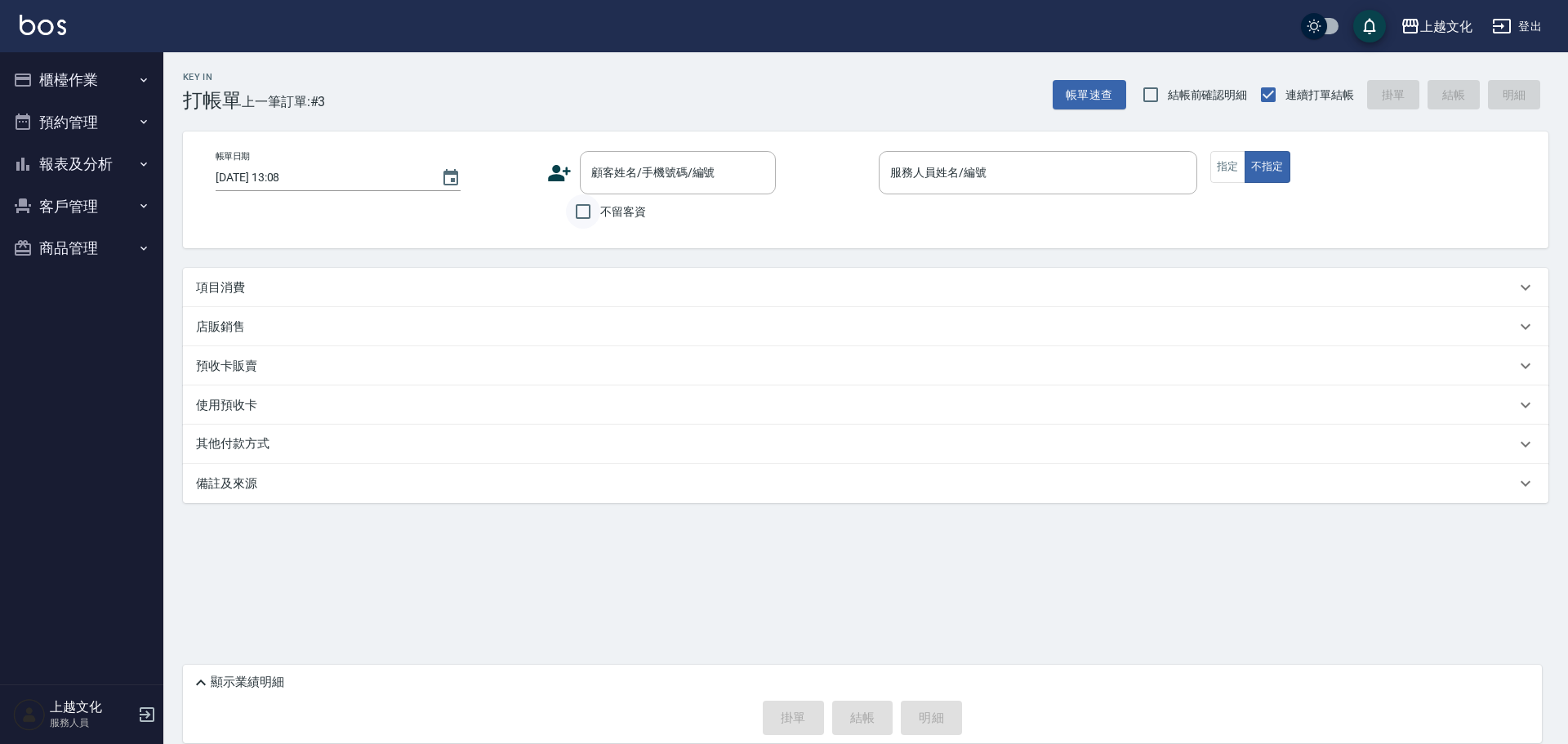
click at [580, 218] on input "不留客資" at bounding box center [583, 211] width 35 height 35
checkbox input "true"
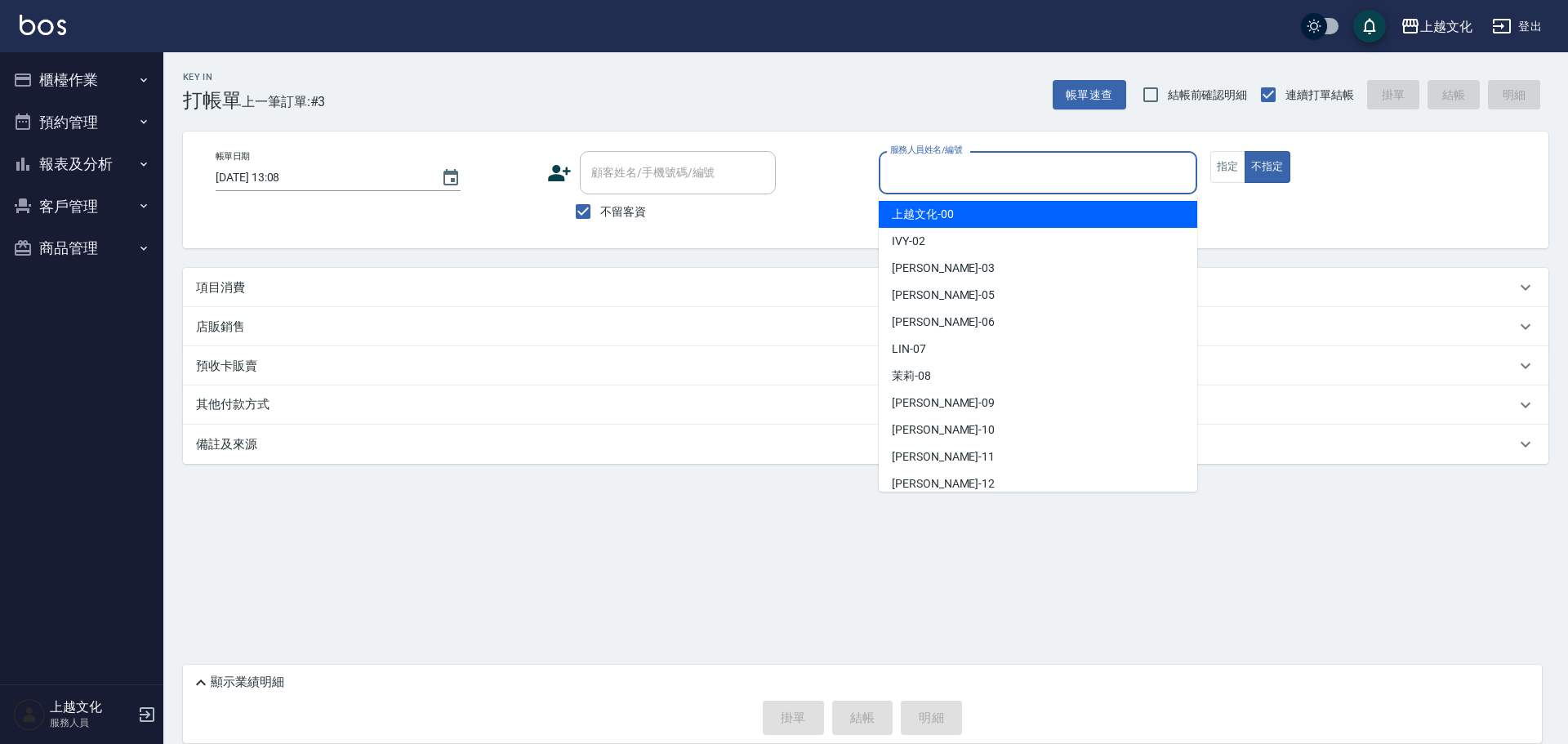
click at [924, 182] on input "服務人員姓名/編號" at bounding box center [1038, 172] width 304 height 29
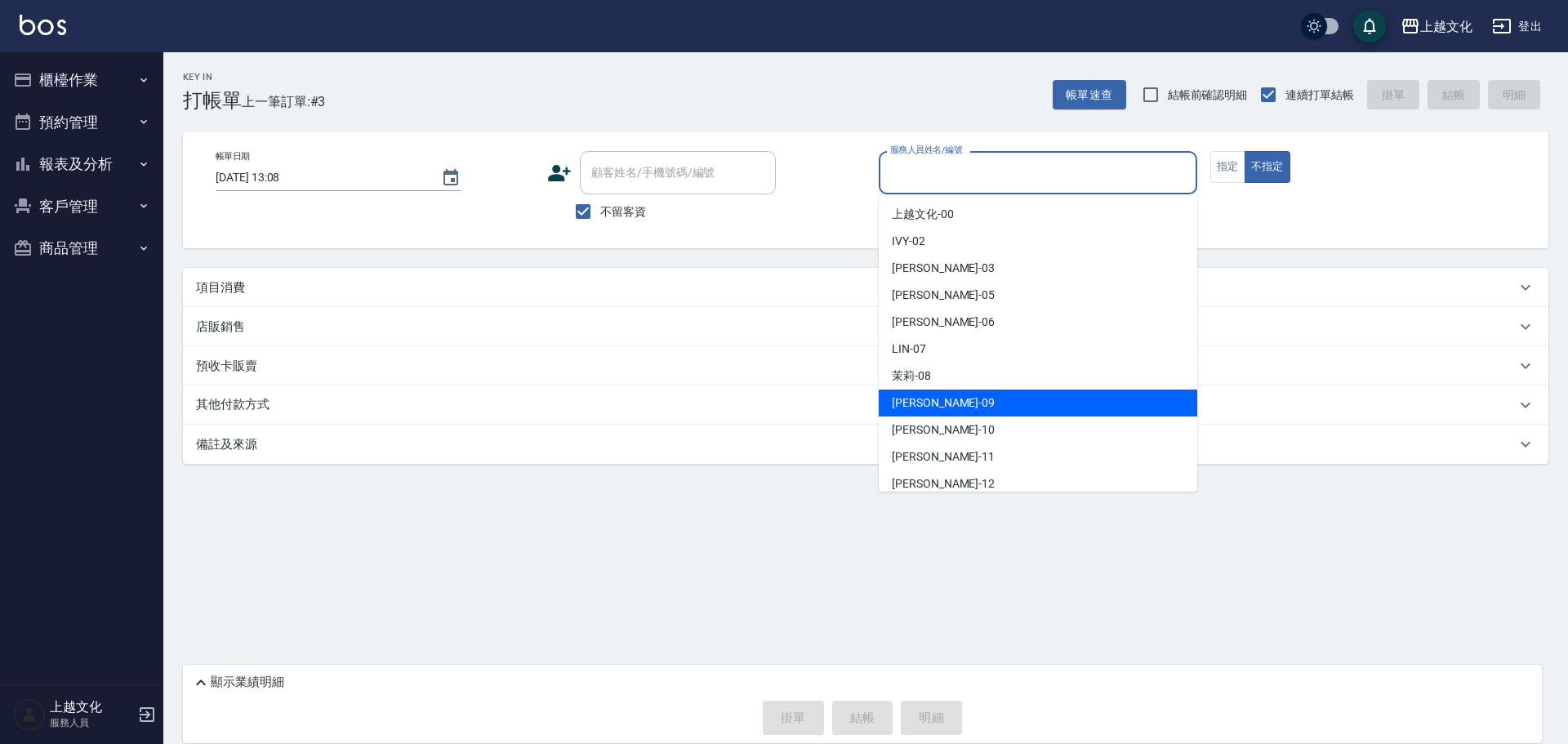
click at [943, 403] on div "jason -09" at bounding box center [1038, 403] width 319 height 27
type input "jason-09"
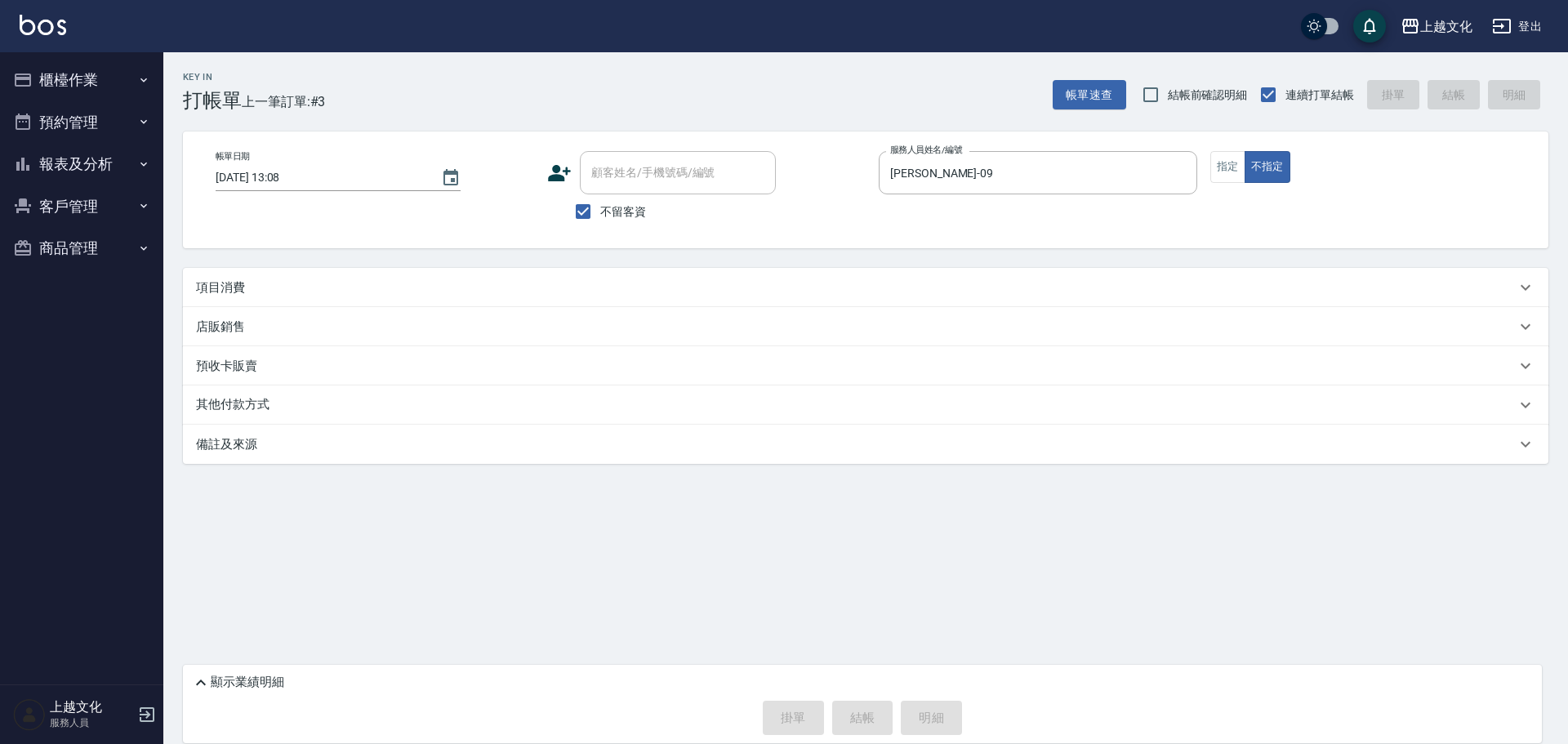
click at [225, 283] on p "項目消費" at bounding box center [220, 288] width 49 height 17
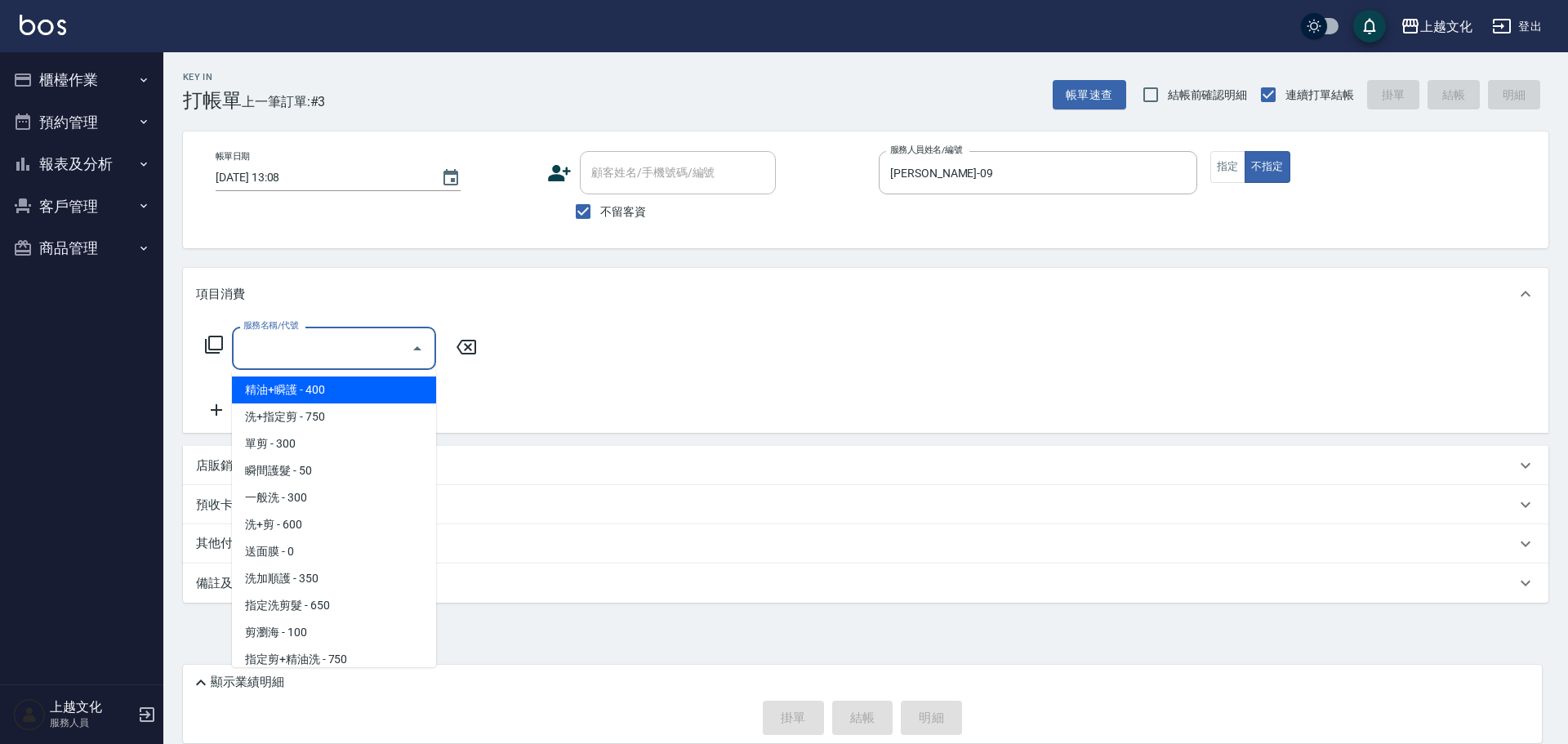
click at [306, 357] on input "服務名稱/代號" at bounding box center [321, 348] width 165 height 29
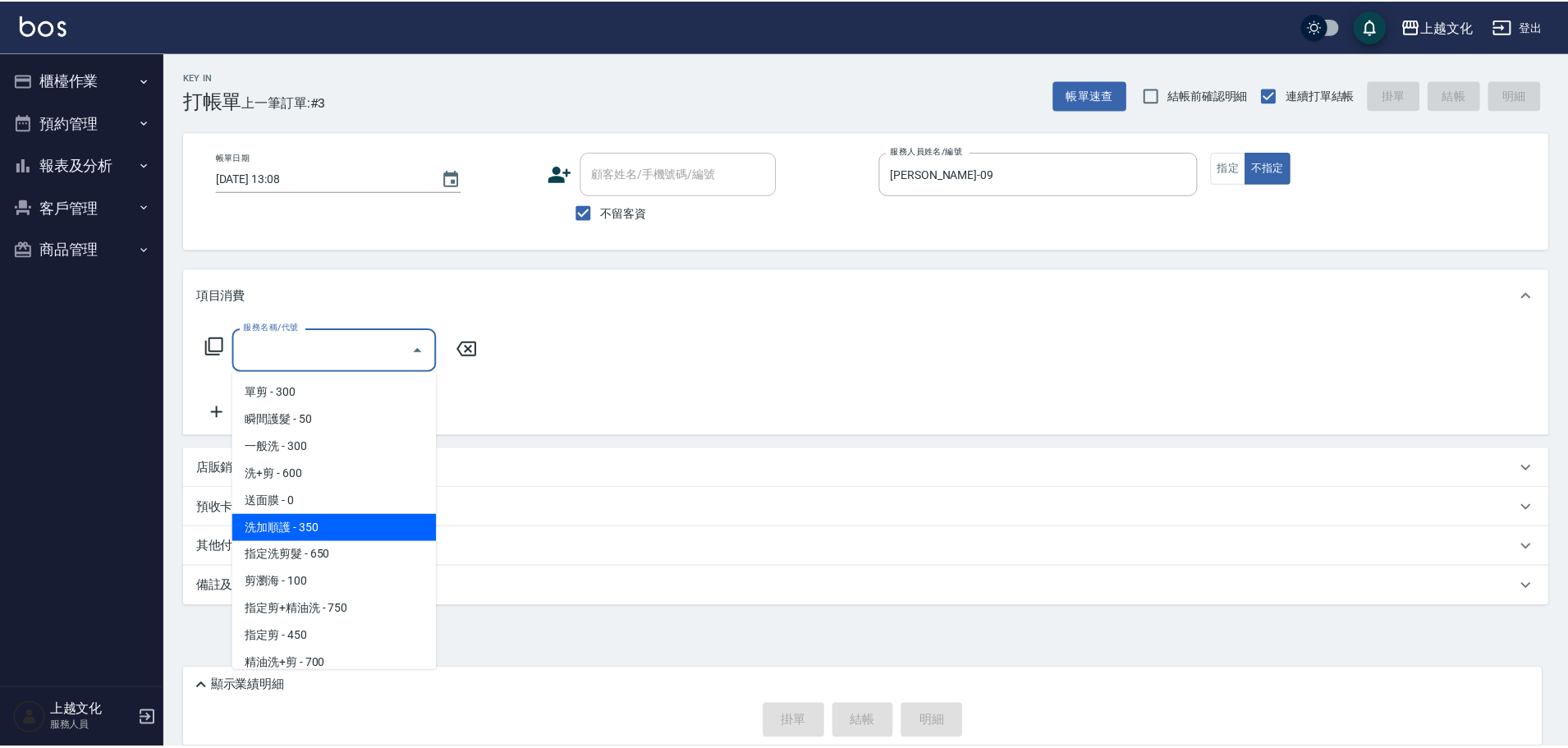
scroll to position [82, 0]
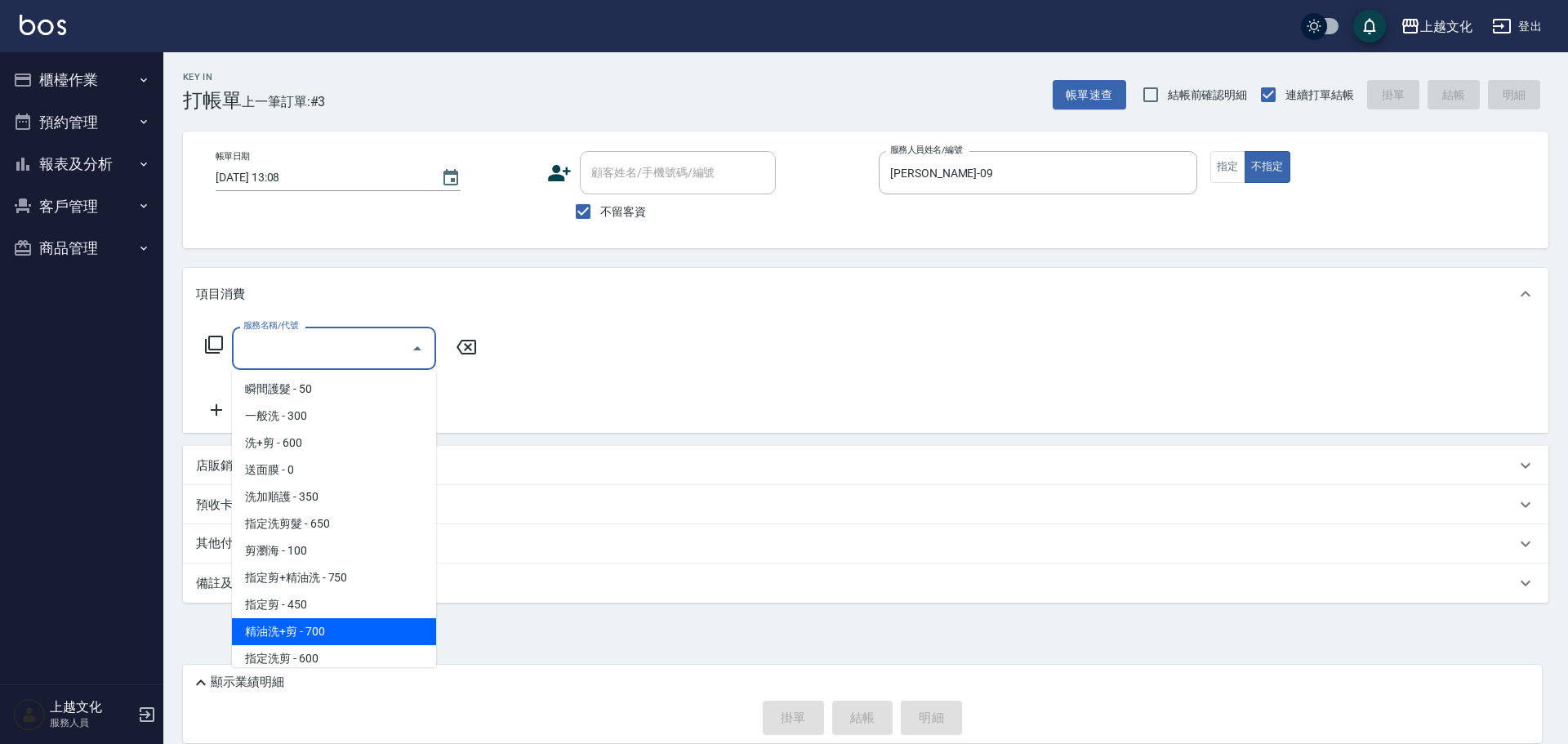
click at [360, 634] on span "精油洗+剪 - 700" at bounding box center [334, 631] width 204 height 27
type input "精油洗+剪(207)"
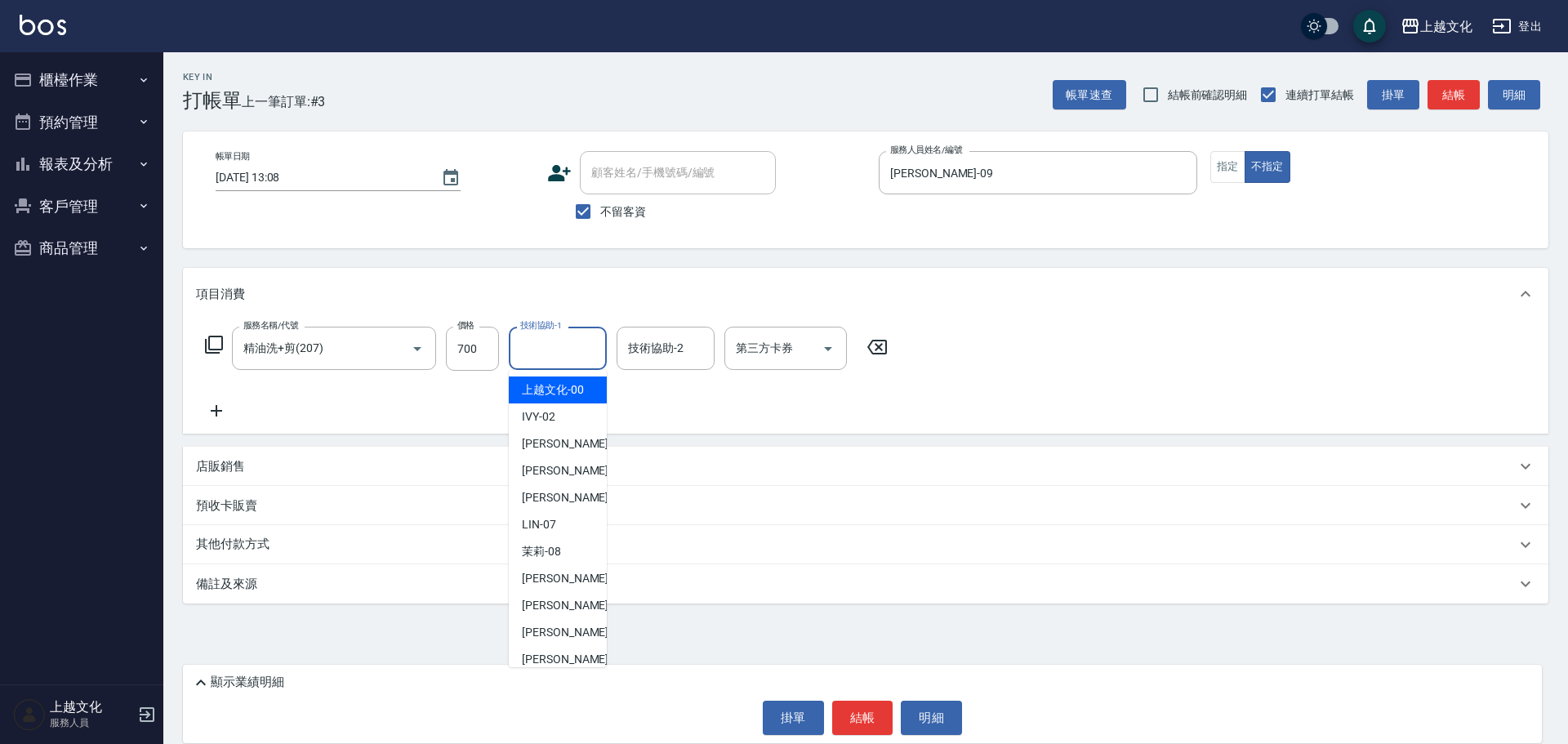
click at [538, 356] on input "技術協助-1" at bounding box center [558, 348] width 83 height 29
click at [536, 636] on span "Martin -11" at bounding box center [573, 632] width 103 height 17
type input "Martin-11"
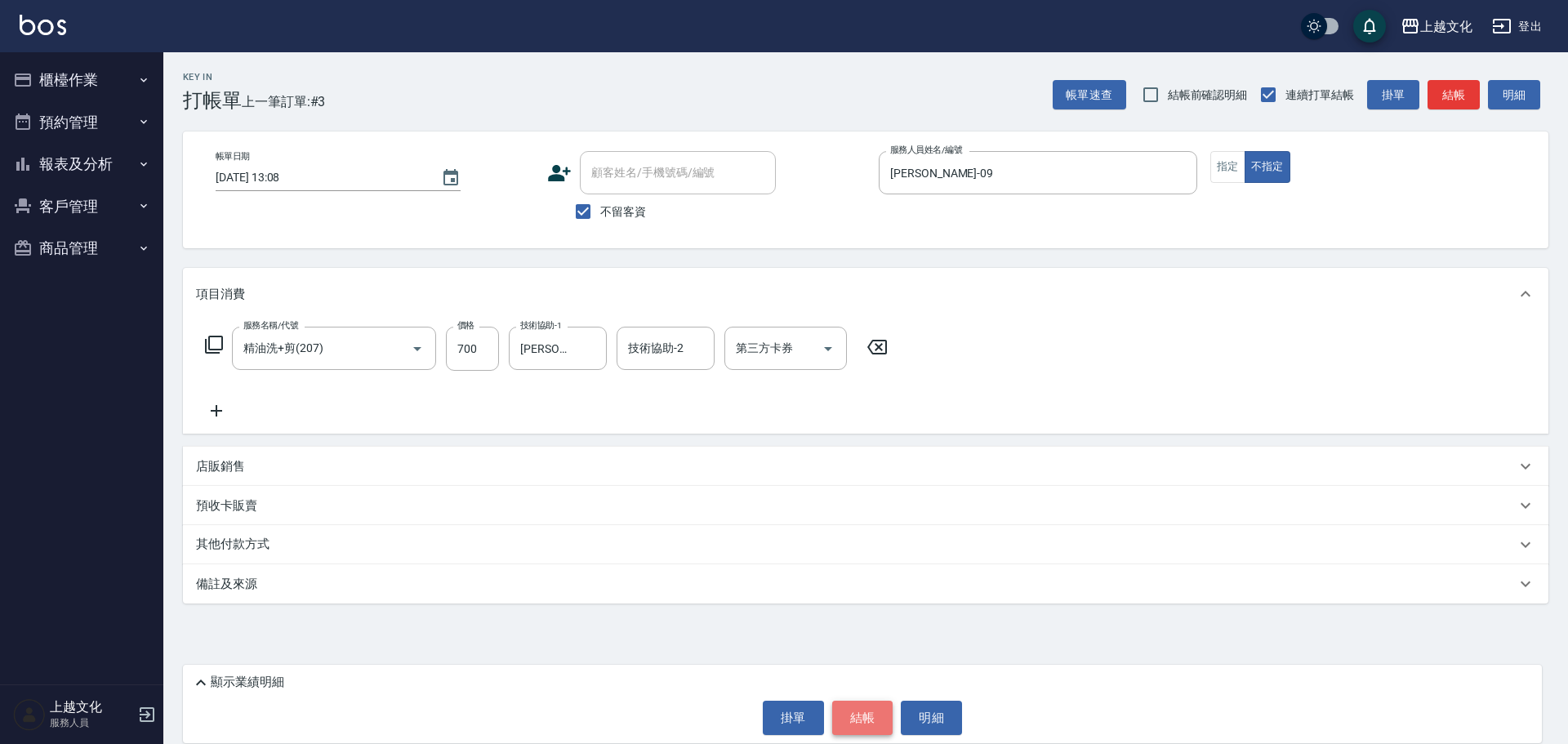
click at [854, 723] on button "結帳" at bounding box center [863, 718] width 62 height 35
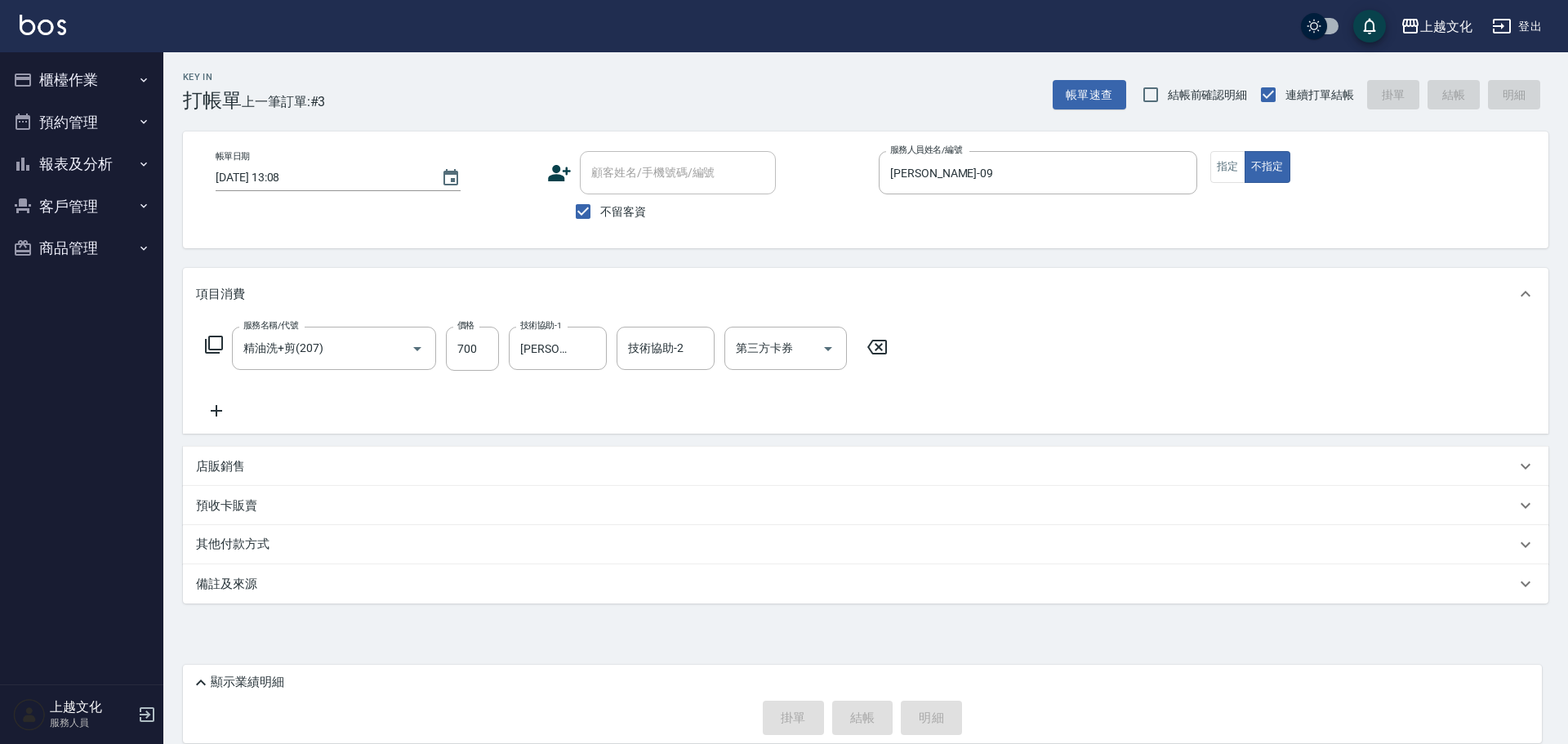
type input "2025/10/10 13:17"
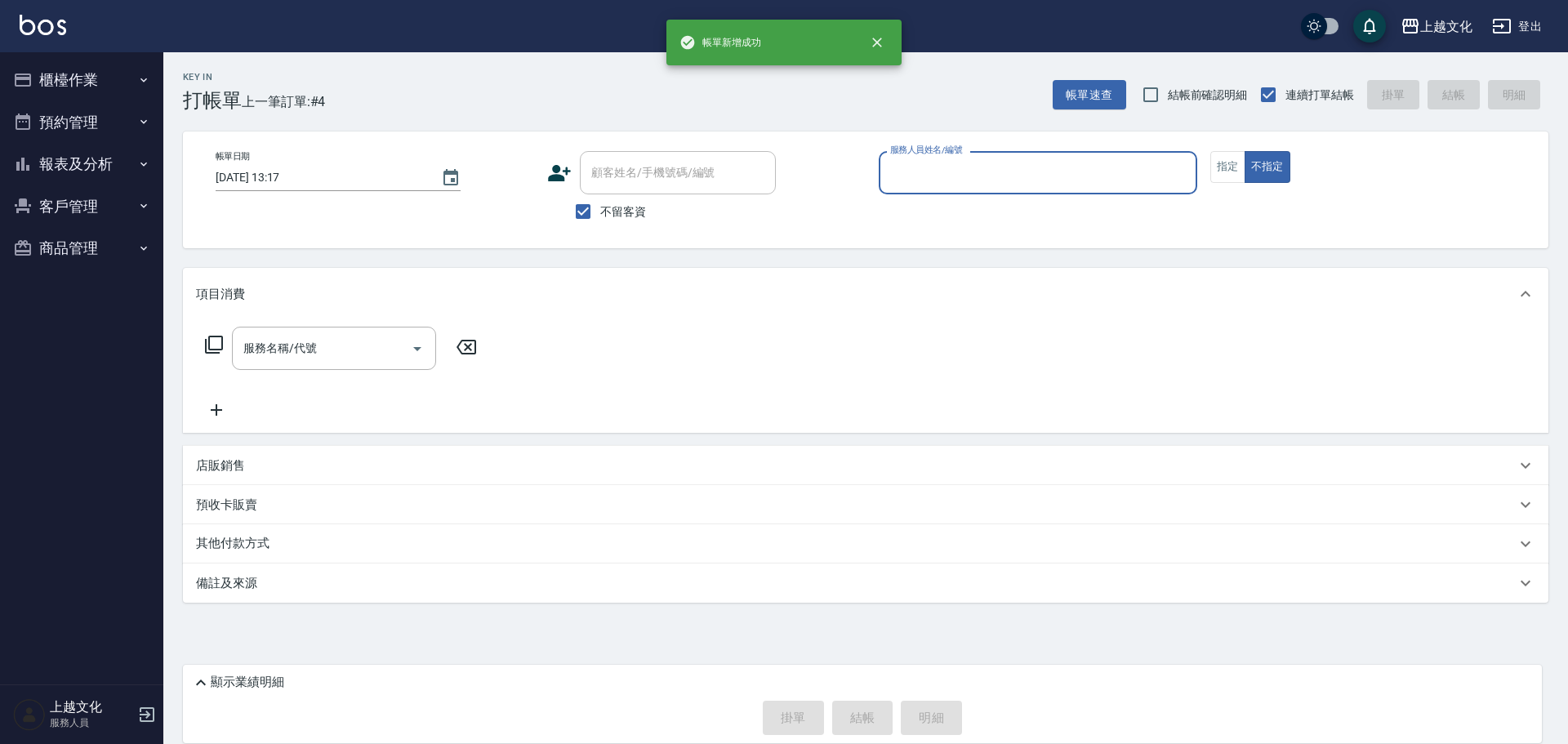
click at [71, 159] on button "報表及分析" at bounding box center [81, 164] width 150 height 42
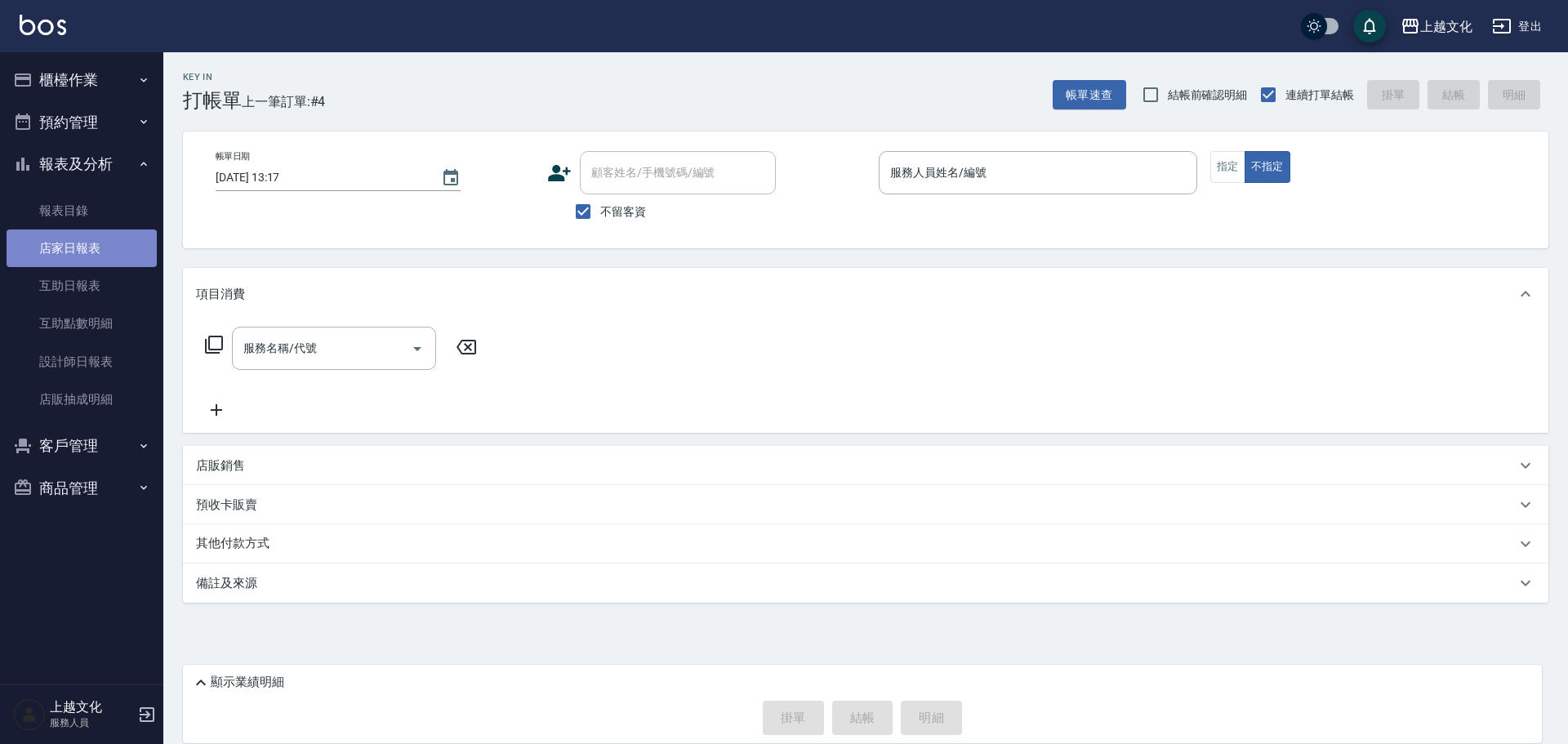
click at [61, 246] on link "店家日報表" at bounding box center [81, 248] width 150 height 37
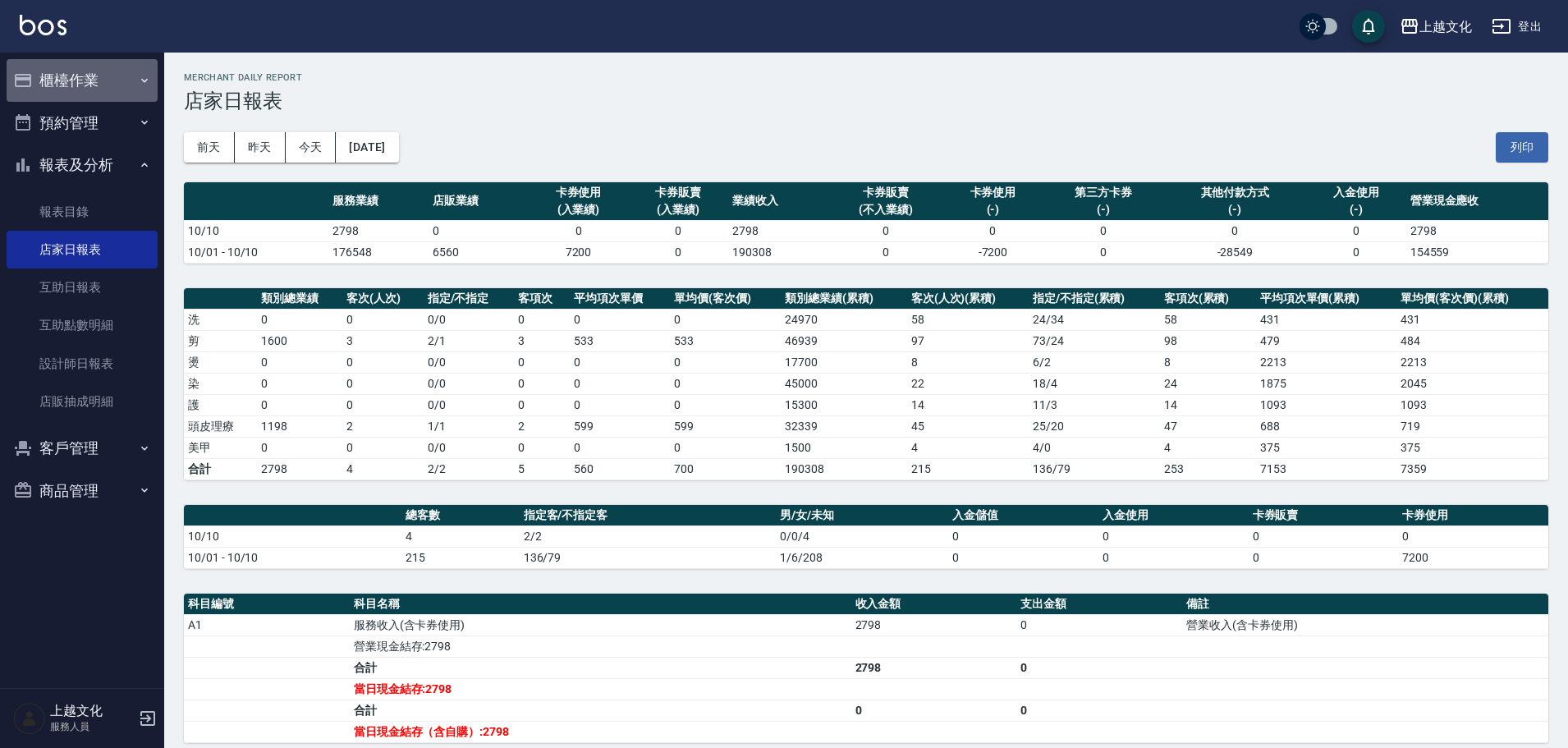
click at [67, 77] on button "櫃檯作業" at bounding box center [82, 80] width 151 height 43
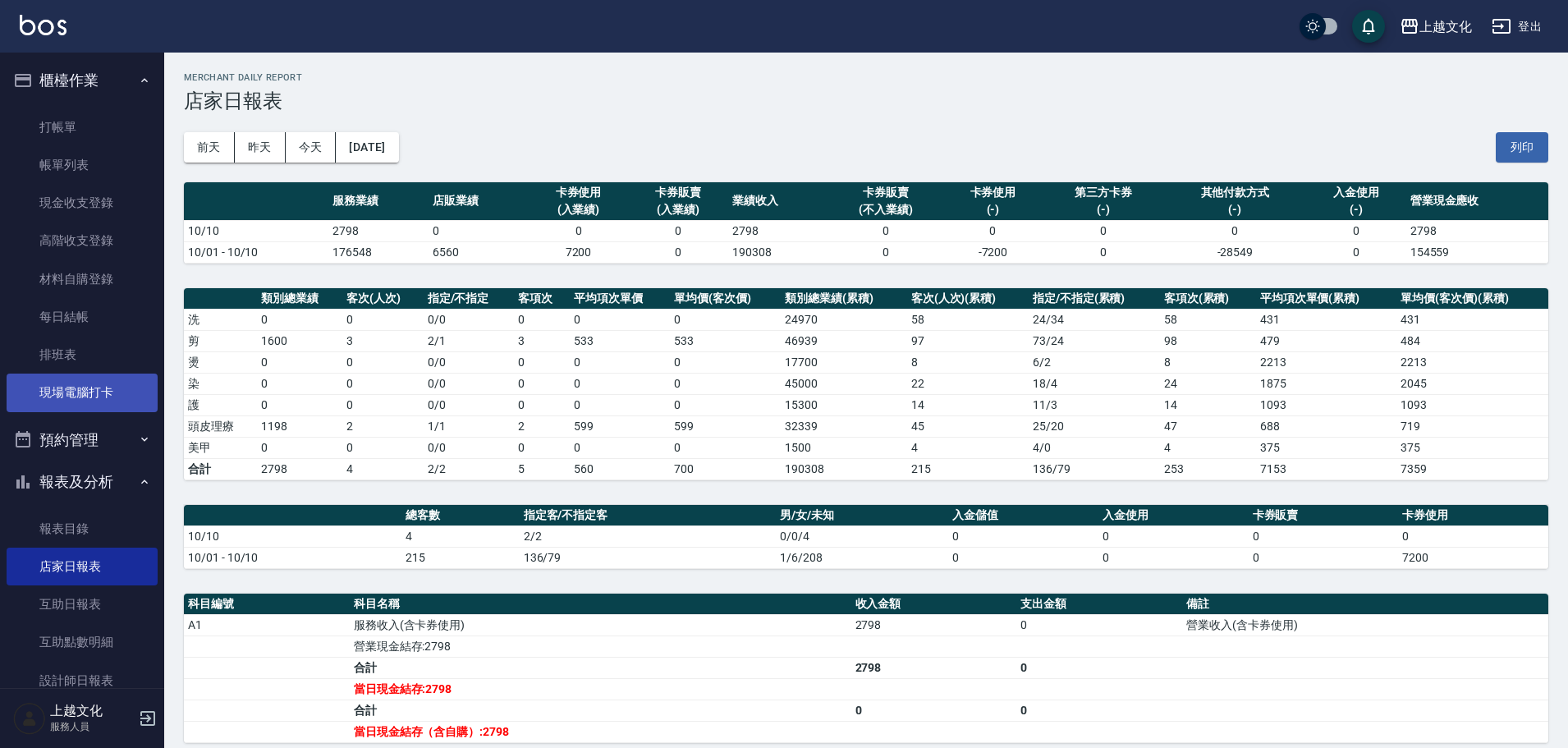
click at [79, 393] on link "現場電腦打卡" at bounding box center [82, 392] width 151 height 37
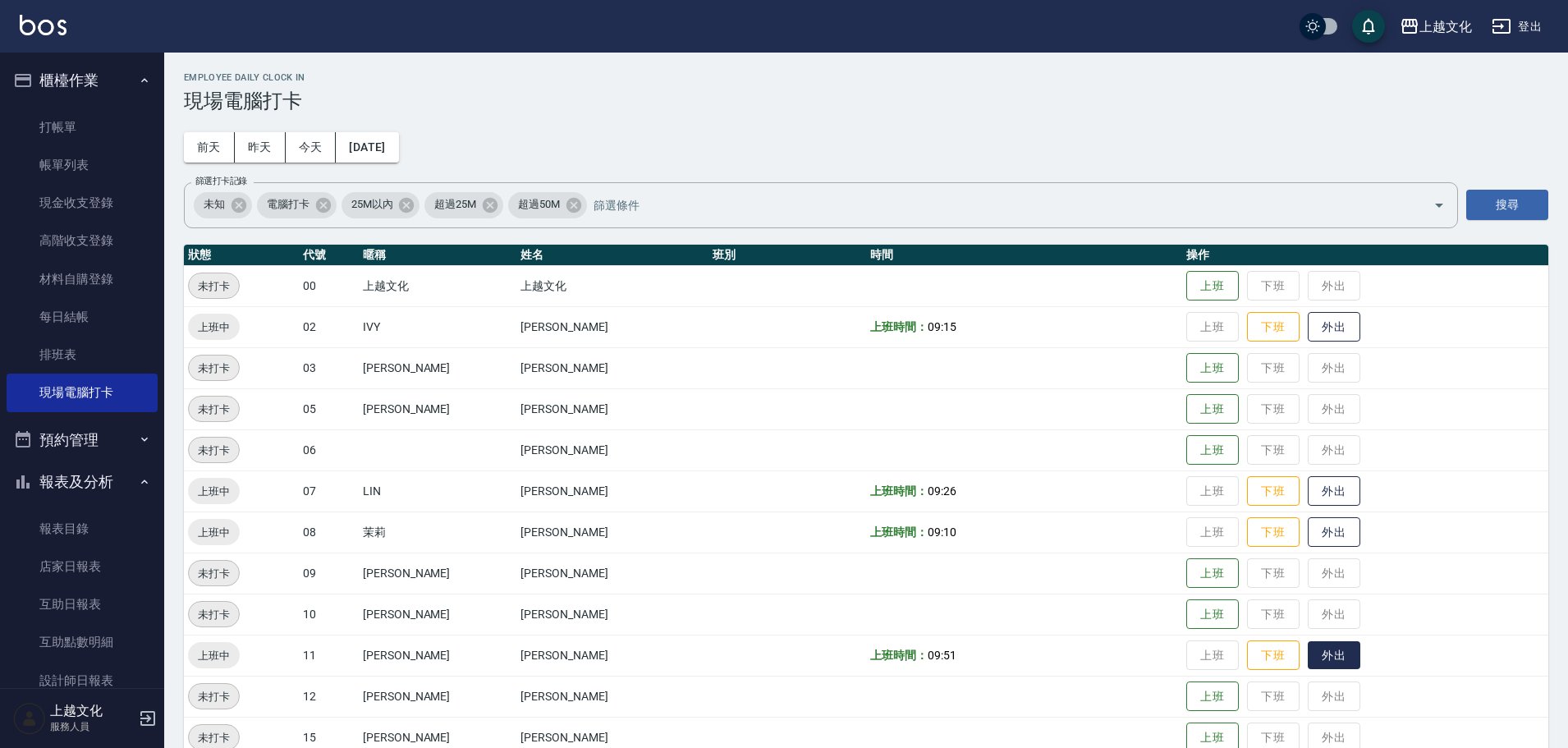
click at [1316, 653] on button "外出" at bounding box center [1334, 655] width 52 height 29
